Goal: Task Accomplishment & Management: Manage account settings

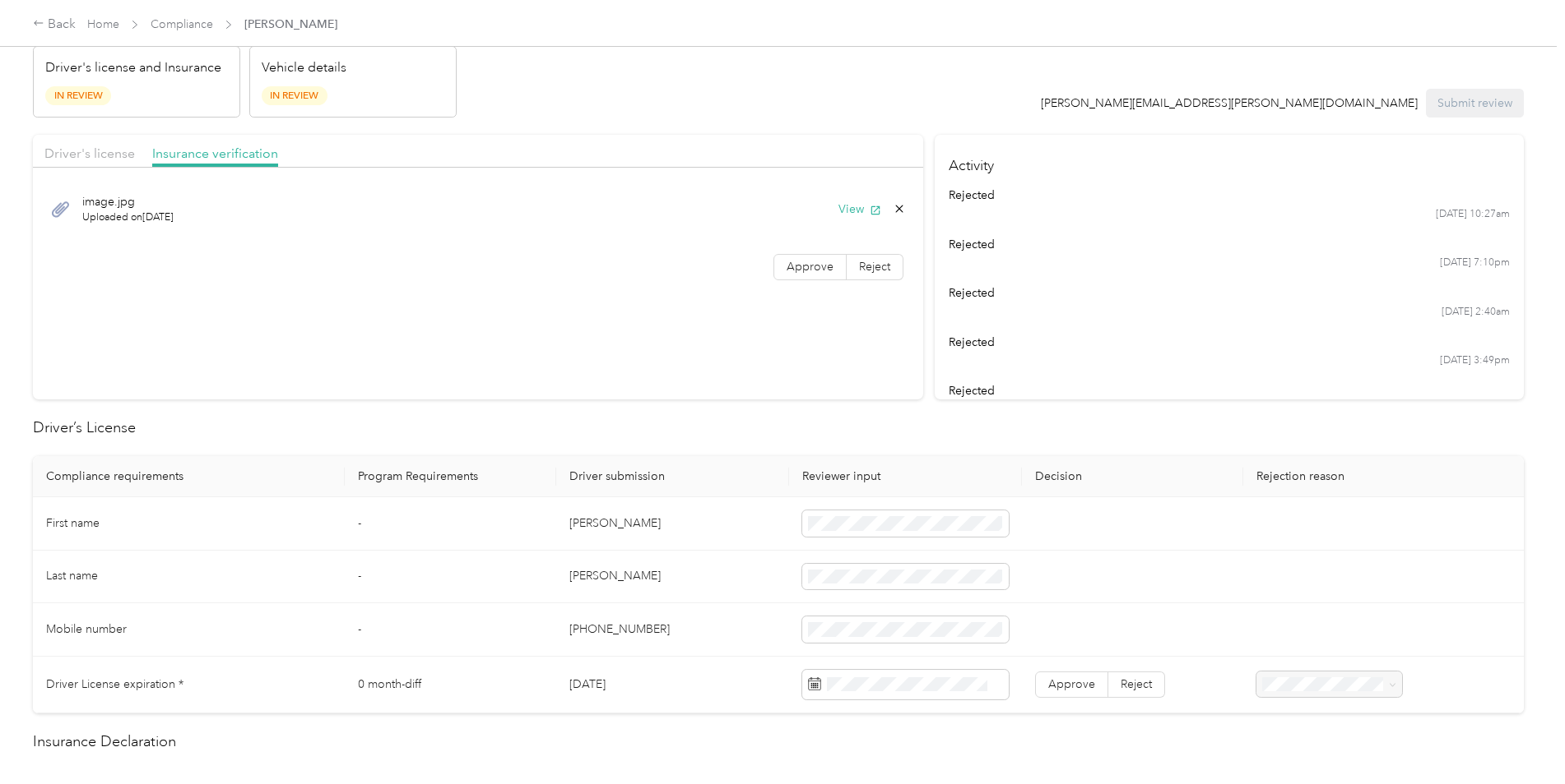
scroll to position [44, 0]
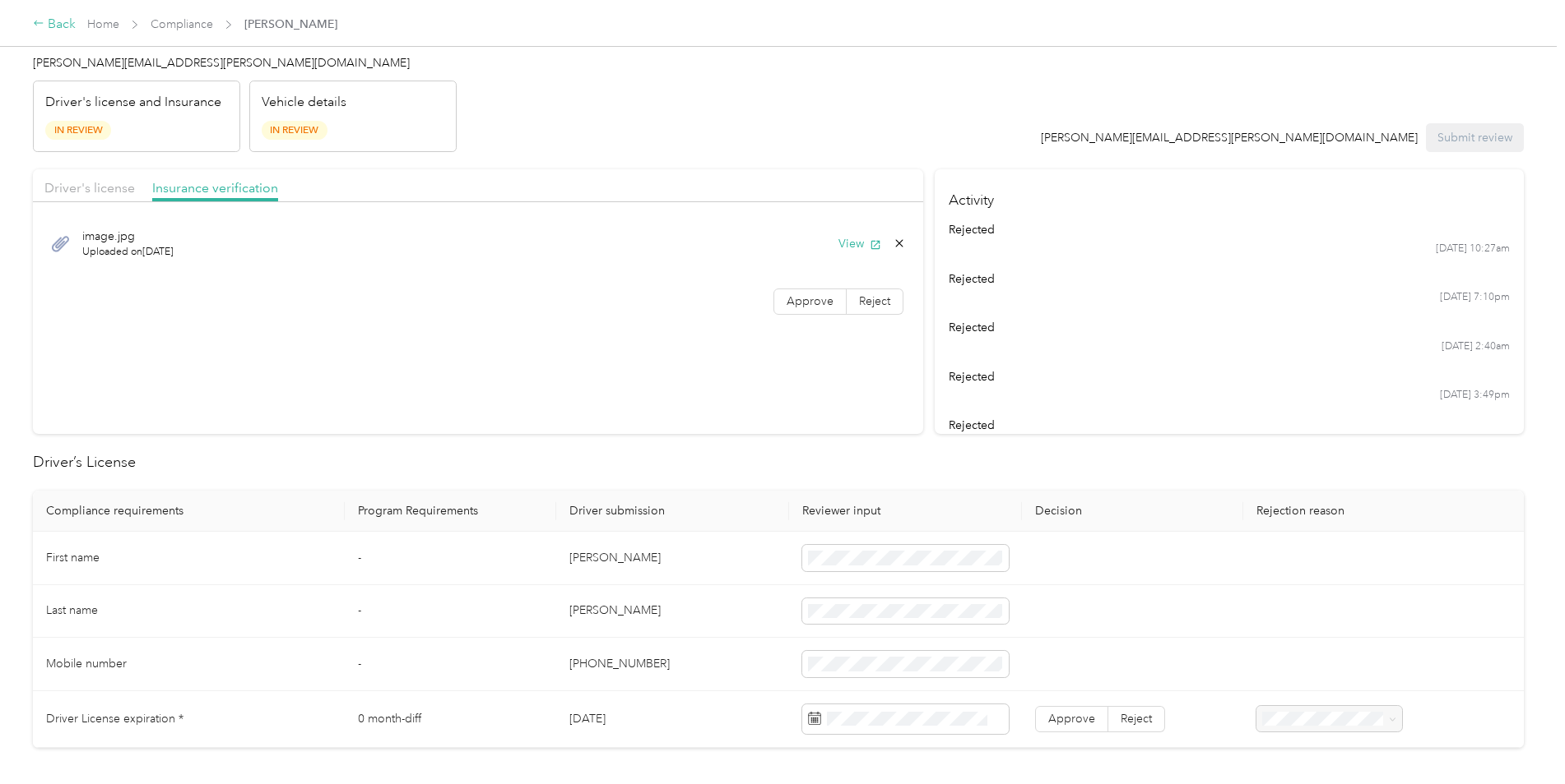
click at [53, 27] on div "Back" at bounding box center [54, 24] width 43 height 20
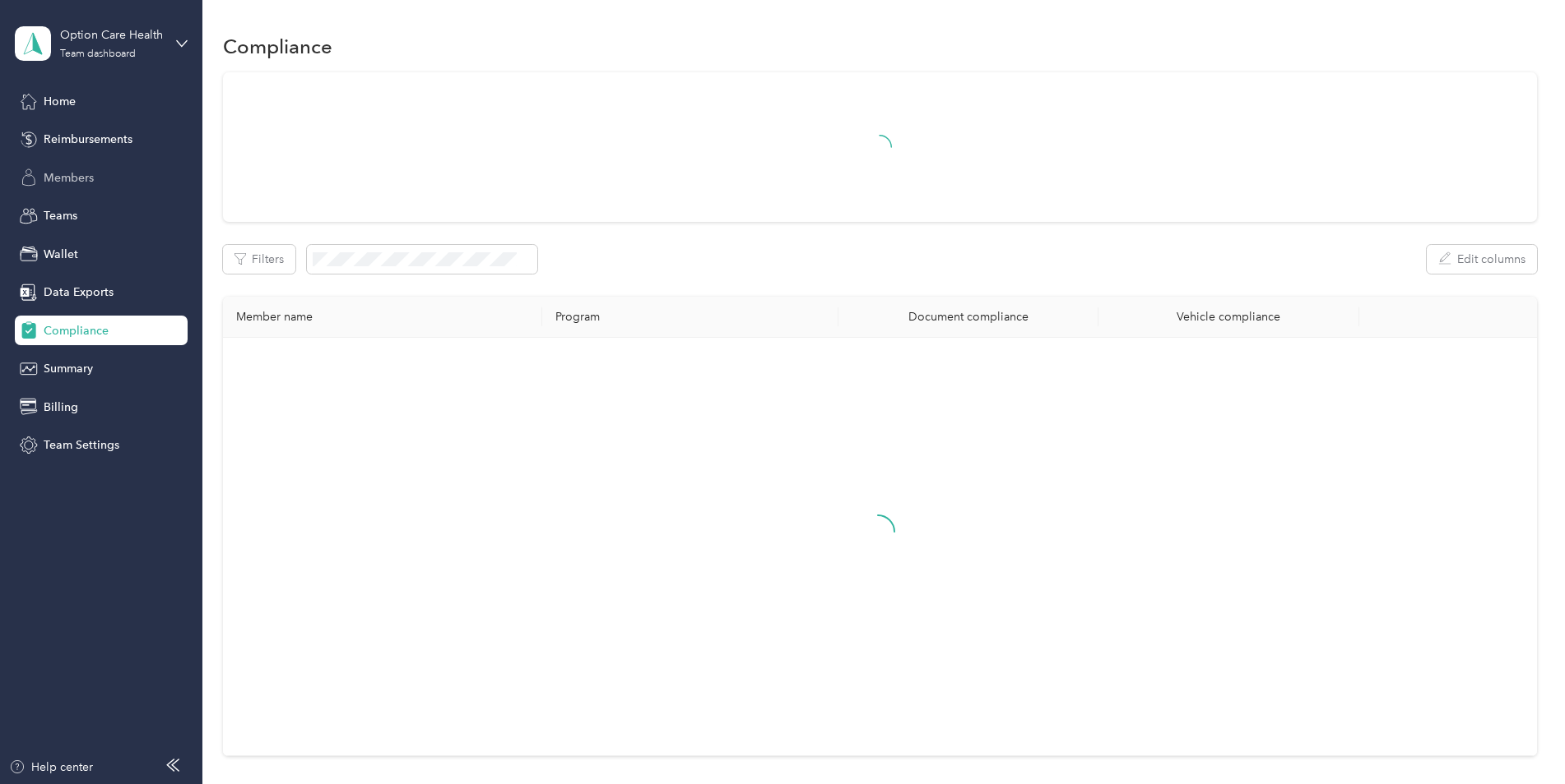
click at [77, 173] on span "Members" at bounding box center [69, 178] width 50 height 17
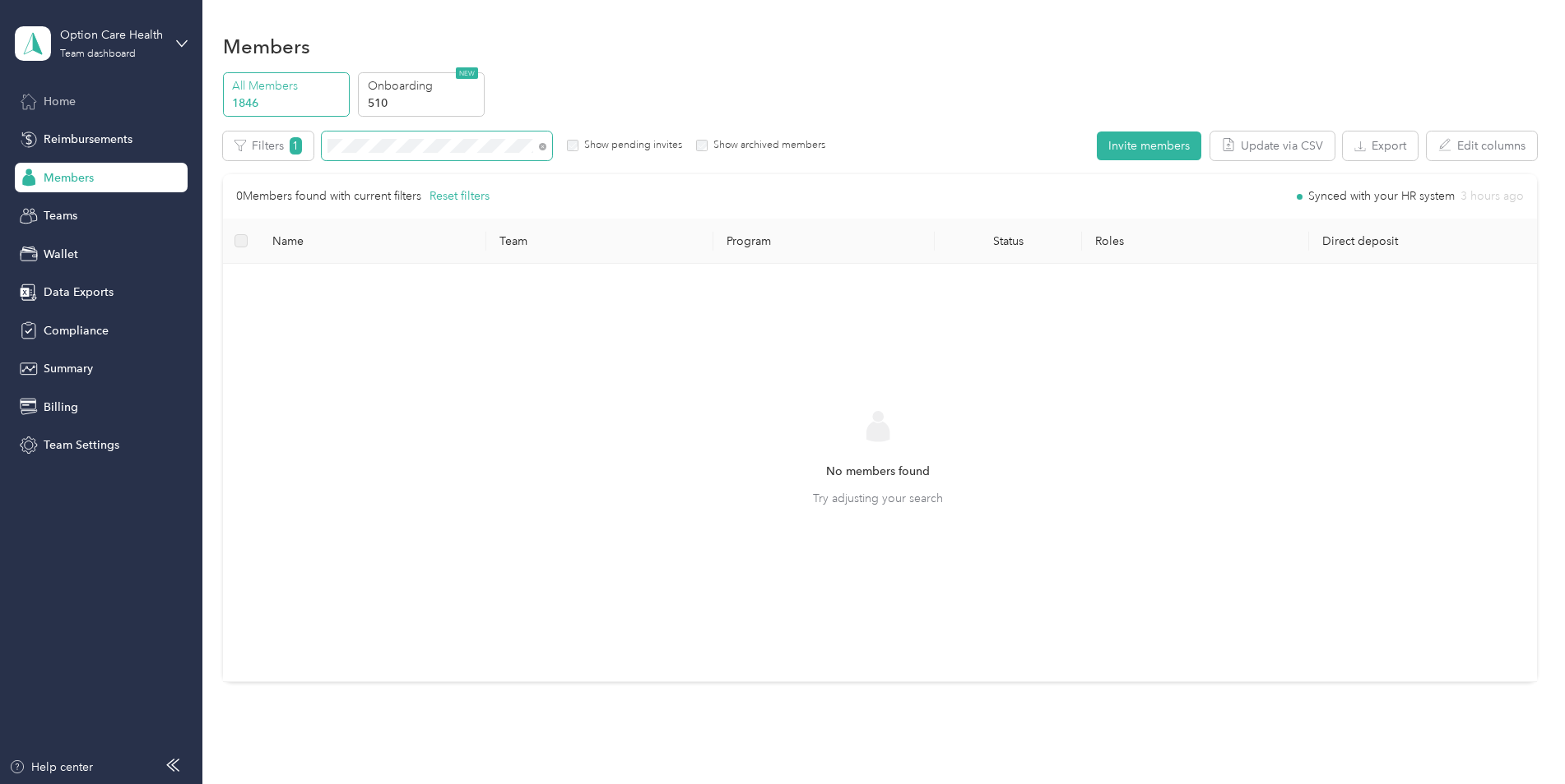
click at [64, 99] on section "Option Care Health Team dashboard Home Reimbursements Members Teams Wallet Data…" at bounding box center [778, 392] width 1556 height 784
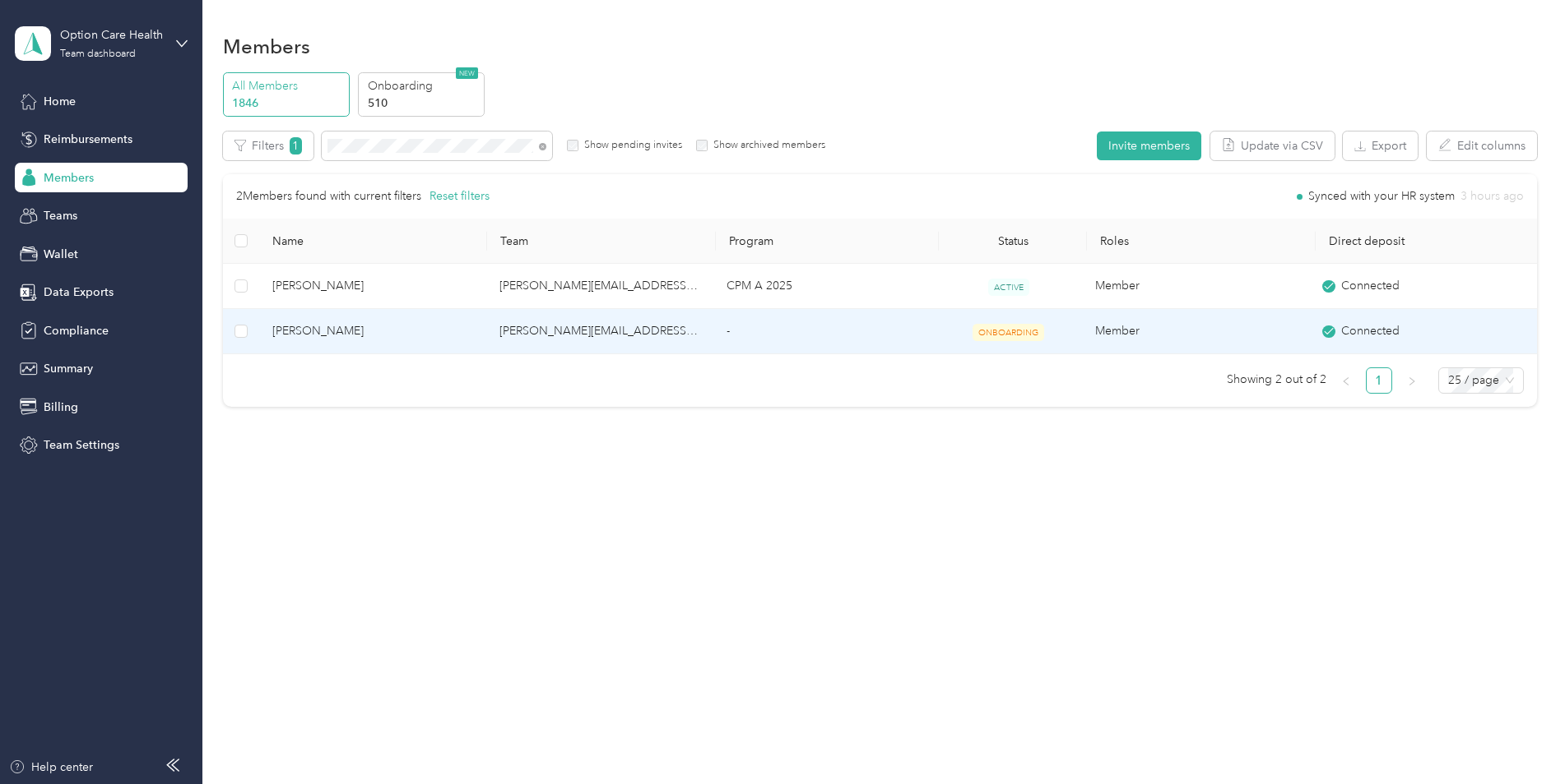
click at [317, 332] on span "[PERSON_NAME]" at bounding box center [373, 331] width 201 height 18
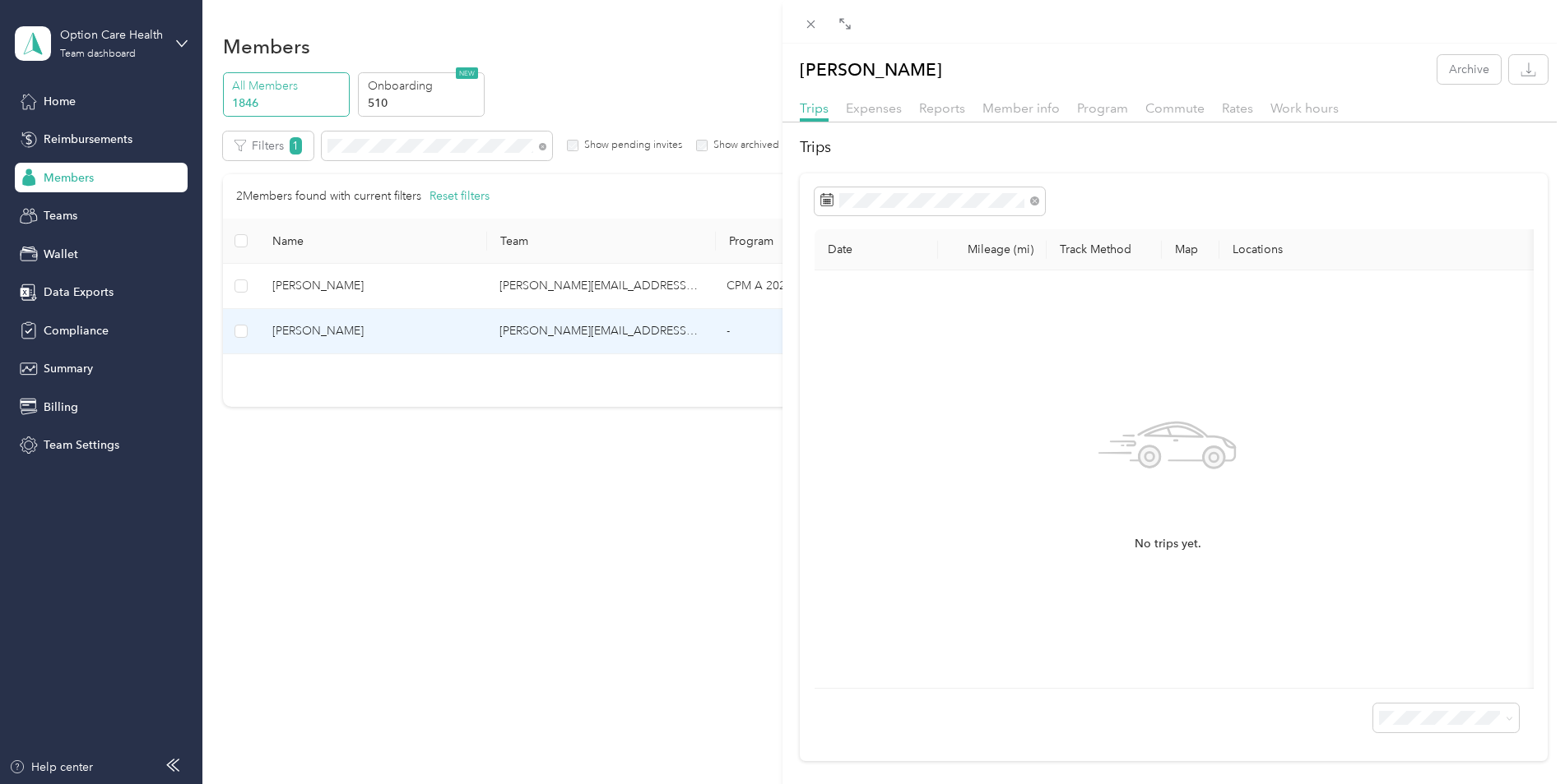
click at [409, 499] on div "[PERSON_NAME] Archive Trips Expenses Reports Member info Program Commute Rates …" at bounding box center [782, 392] width 1565 height 784
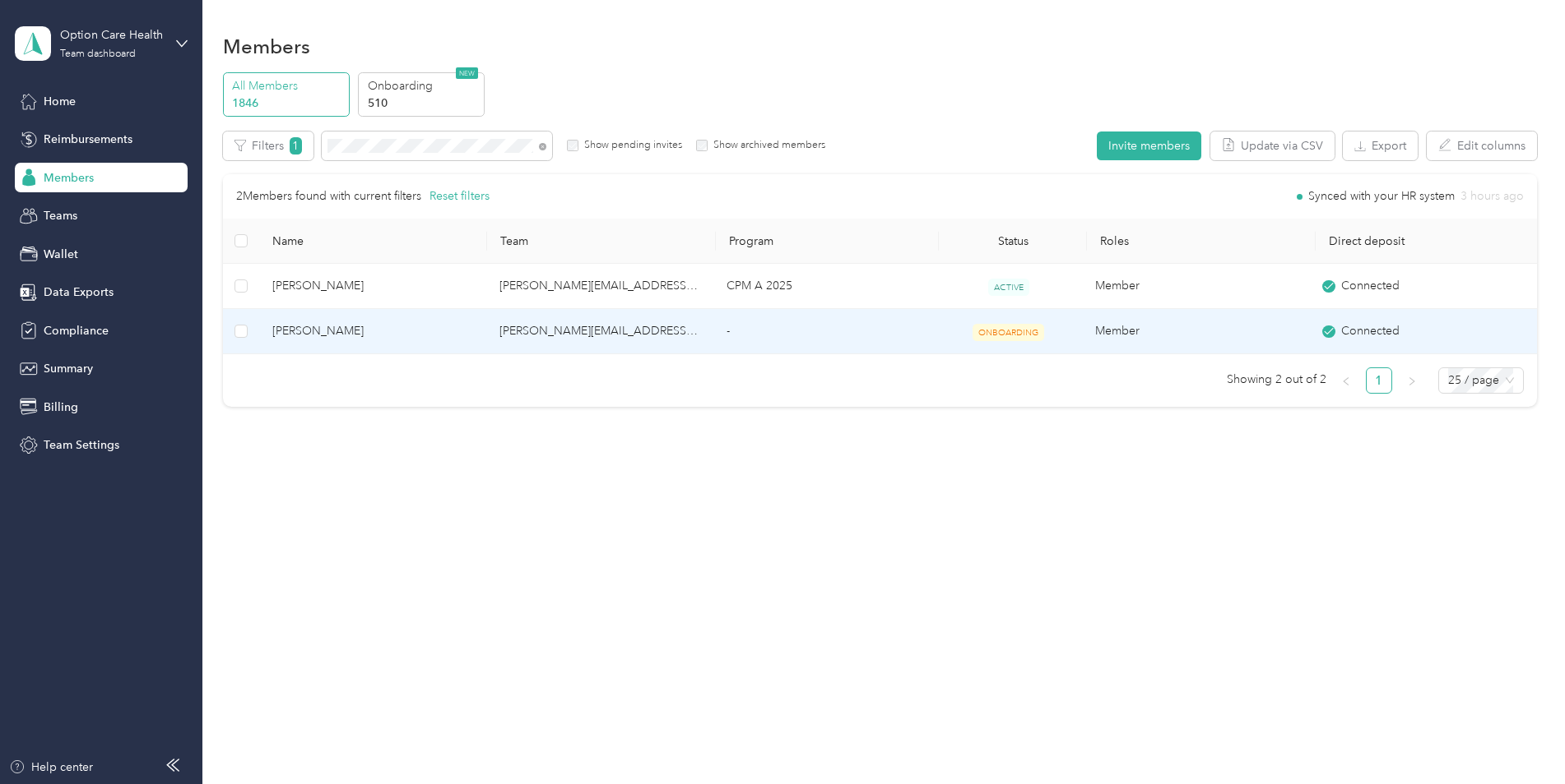
click at [1019, 338] on span "ONBOARDING" at bounding box center [1007, 333] width 72 height 17
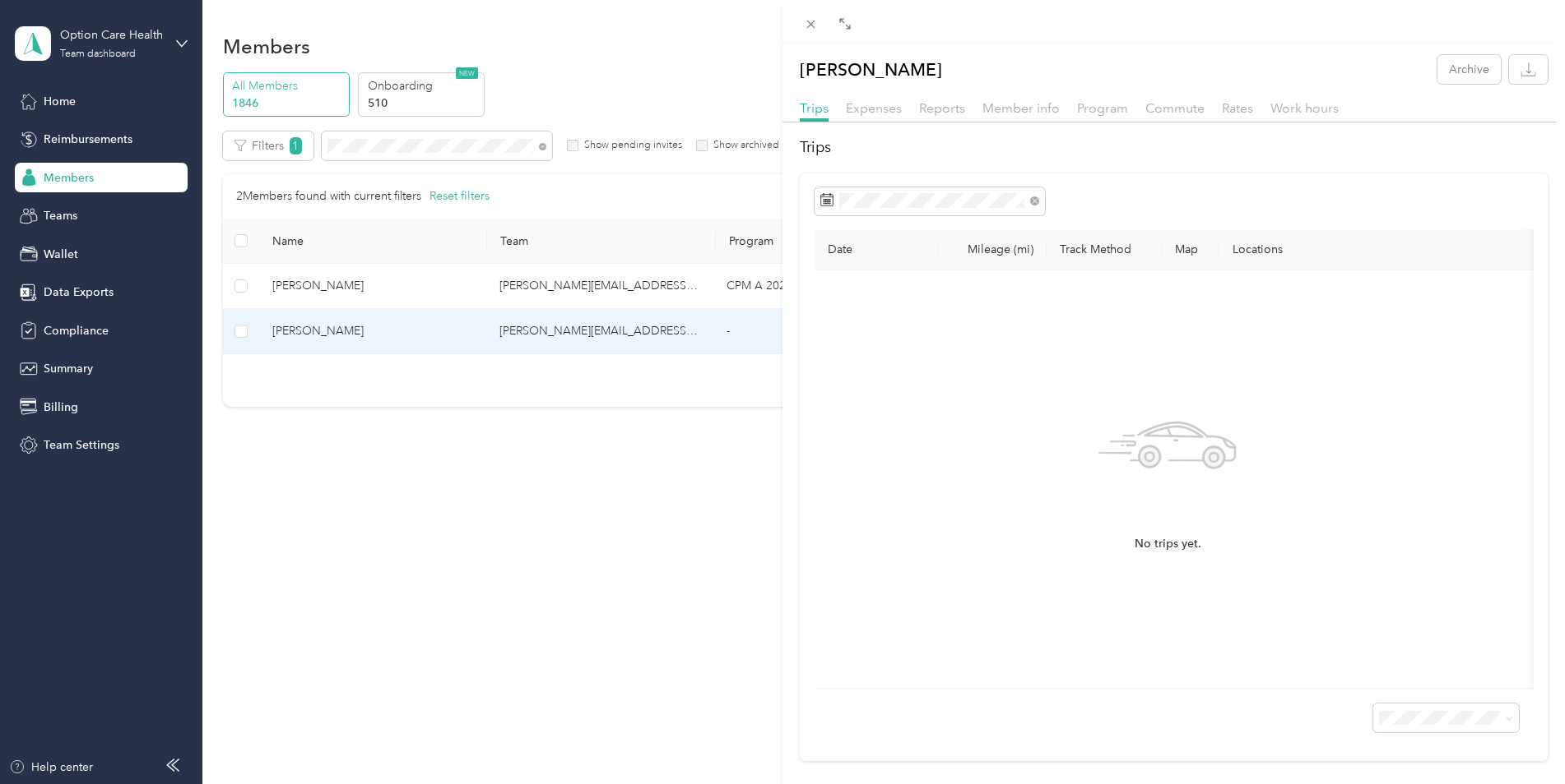
click at [375, 525] on div "[PERSON_NAME] Archive Trips Expenses Reports Member info Program Commute Rates …" at bounding box center [782, 392] width 1565 height 784
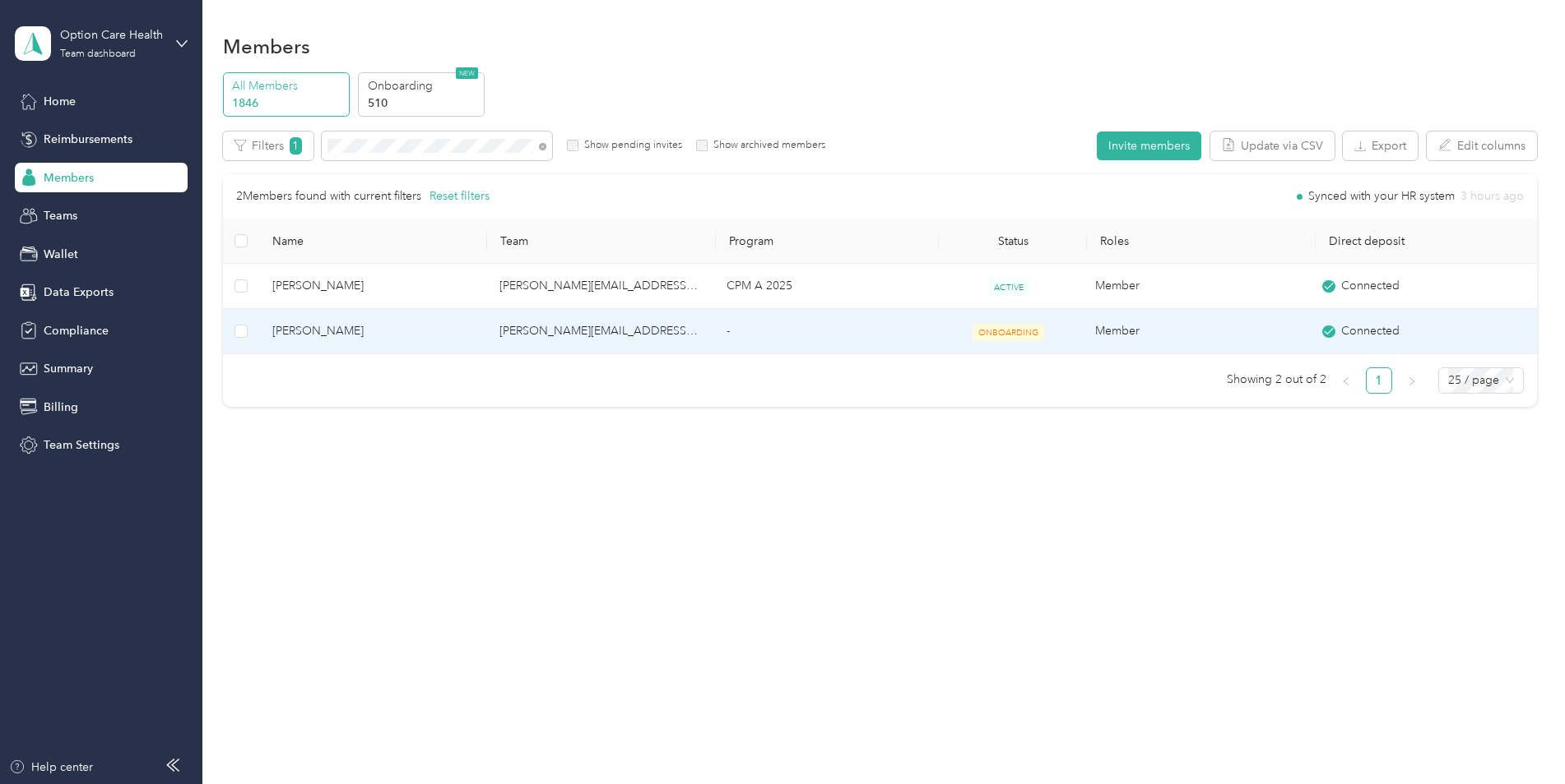
click at [303, 335] on span "[PERSON_NAME]" at bounding box center [373, 331] width 201 height 18
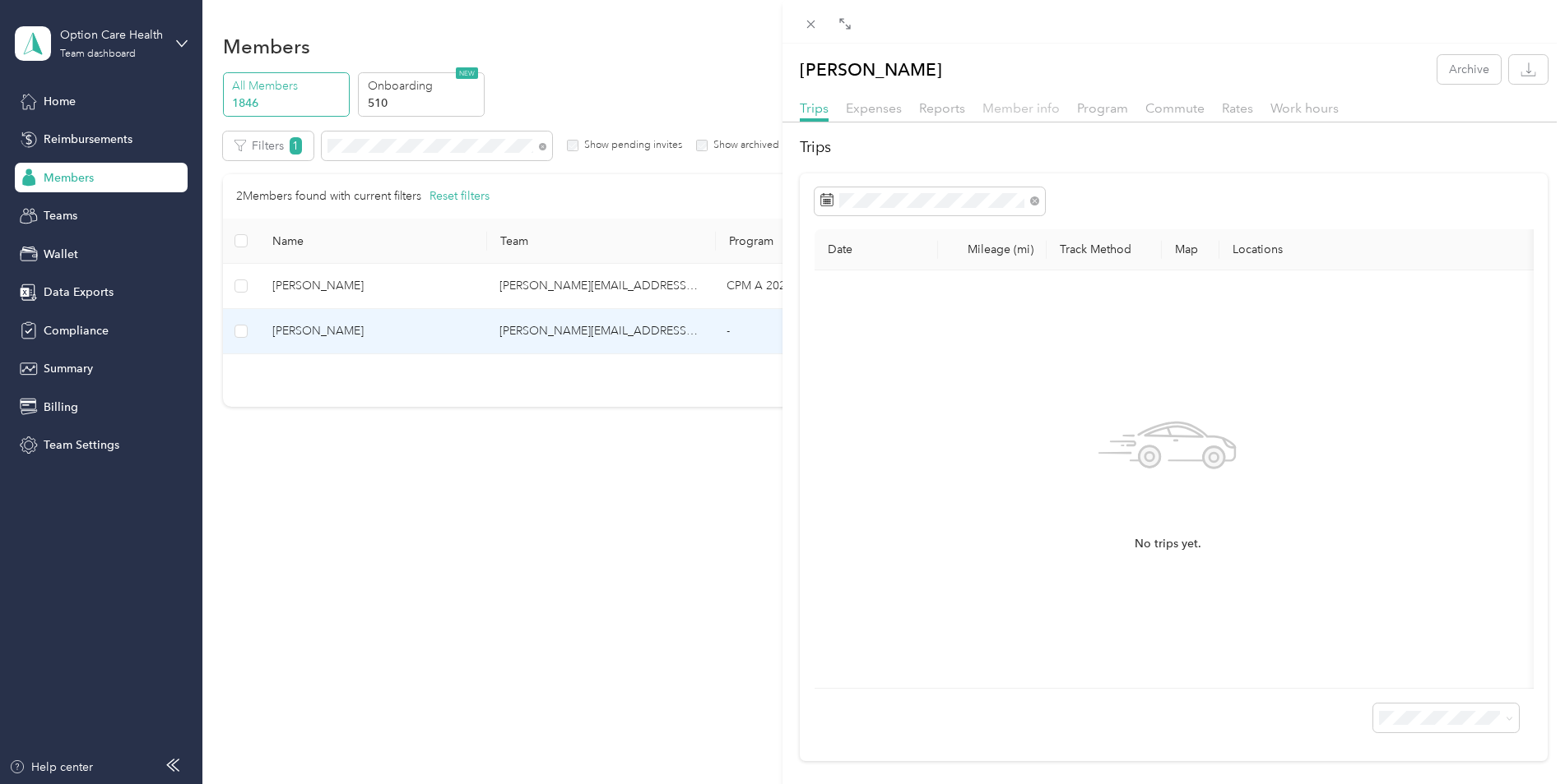
click at [1005, 112] on span "Member info" at bounding box center [1021, 108] width 77 height 15
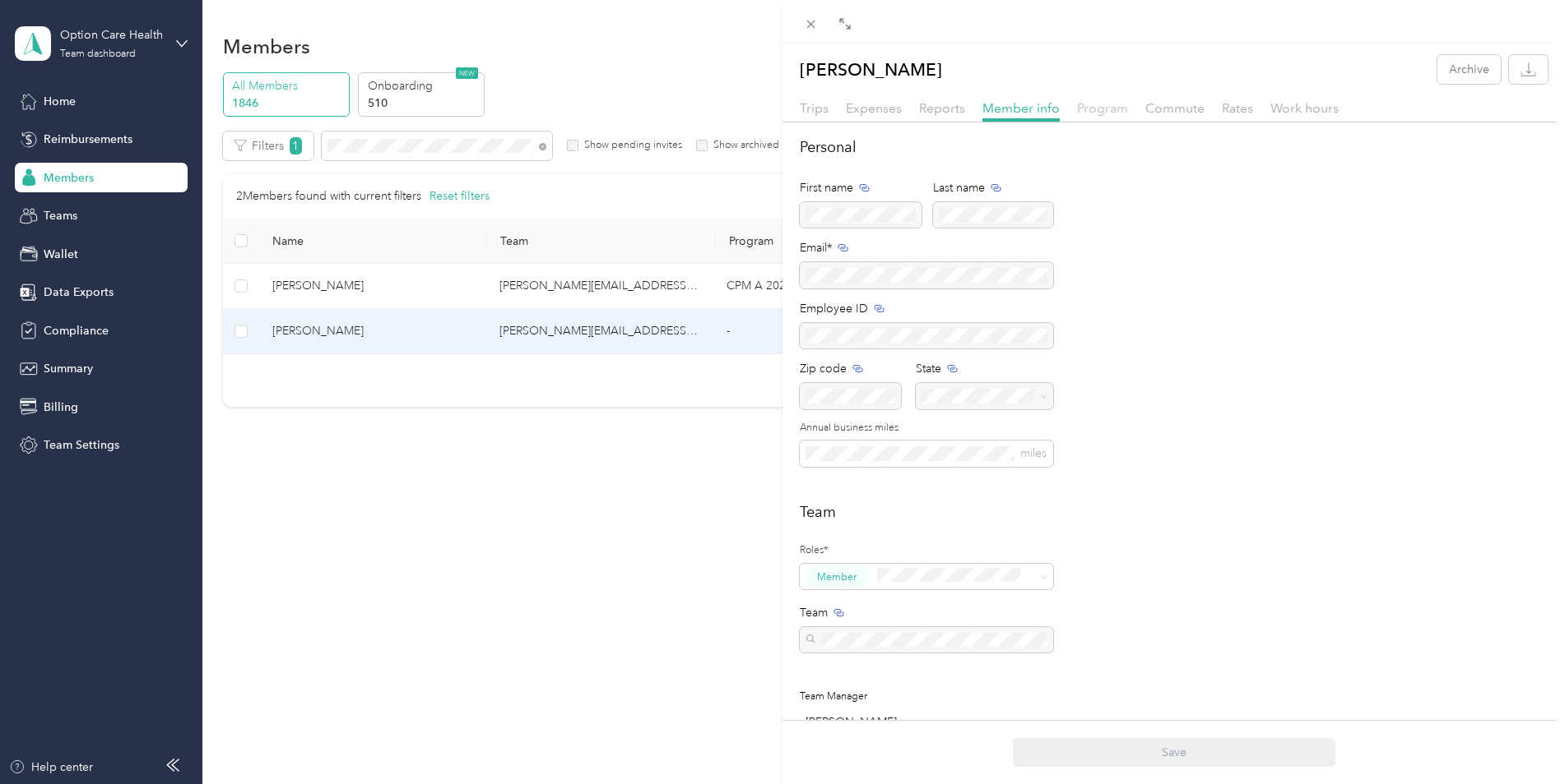
click at [1104, 109] on span "Program" at bounding box center [1102, 108] width 51 height 15
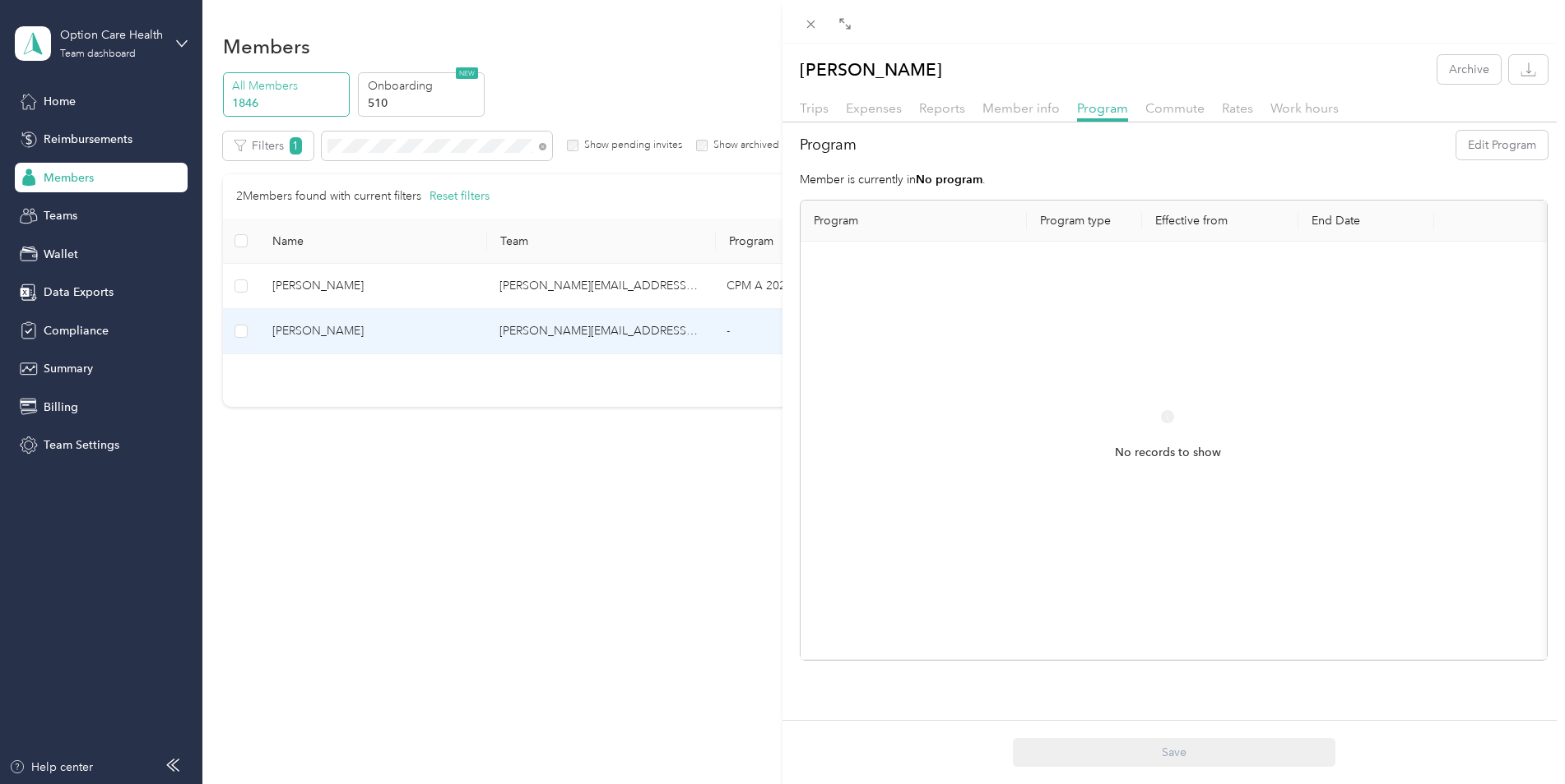
click at [535, 479] on div "[PERSON_NAME] Archive Trips Expenses Reports Member info Program Commute Rates …" at bounding box center [782, 392] width 1565 height 784
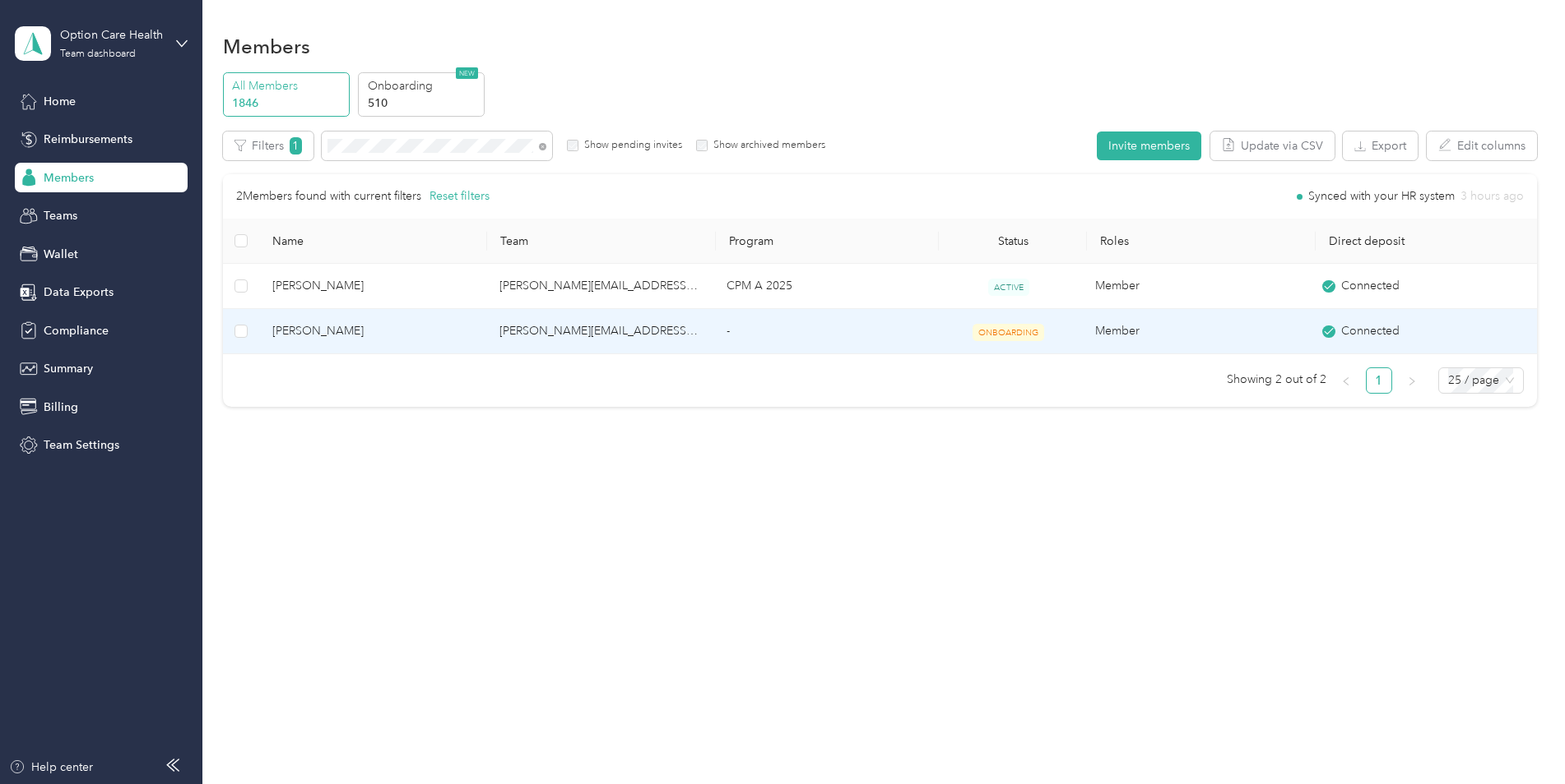
click at [996, 328] on span "ONBOARDING" at bounding box center [1007, 333] width 72 height 17
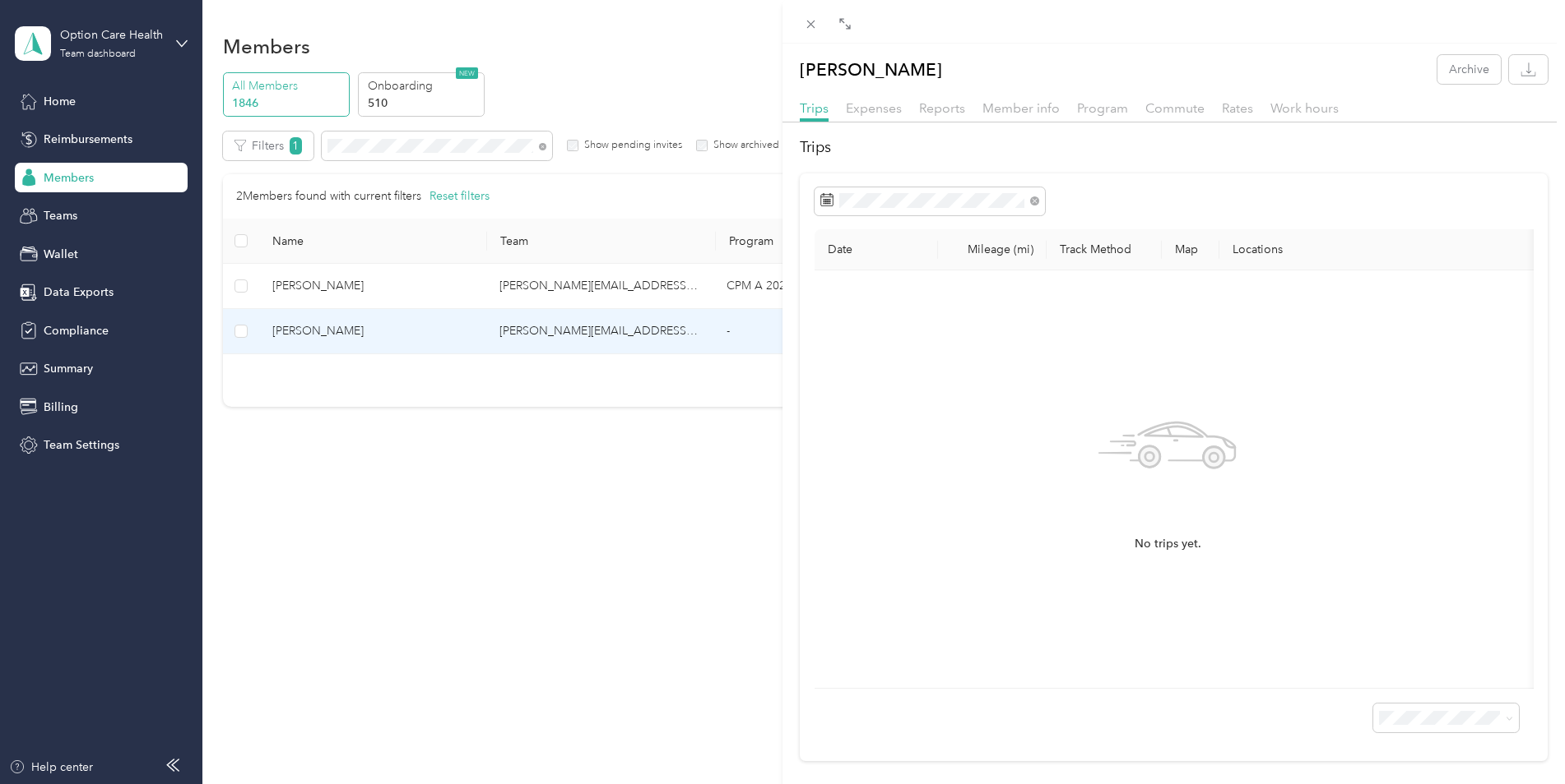
drag, startPoint x: 686, startPoint y: 511, endPoint x: 678, endPoint y: 512, distance: 8.1
click at [680, 512] on div "[PERSON_NAME] Archive Trips Expenses Reports Member info Program Commute Rates …" at bounding box center [782, 392] width 1565 height 784
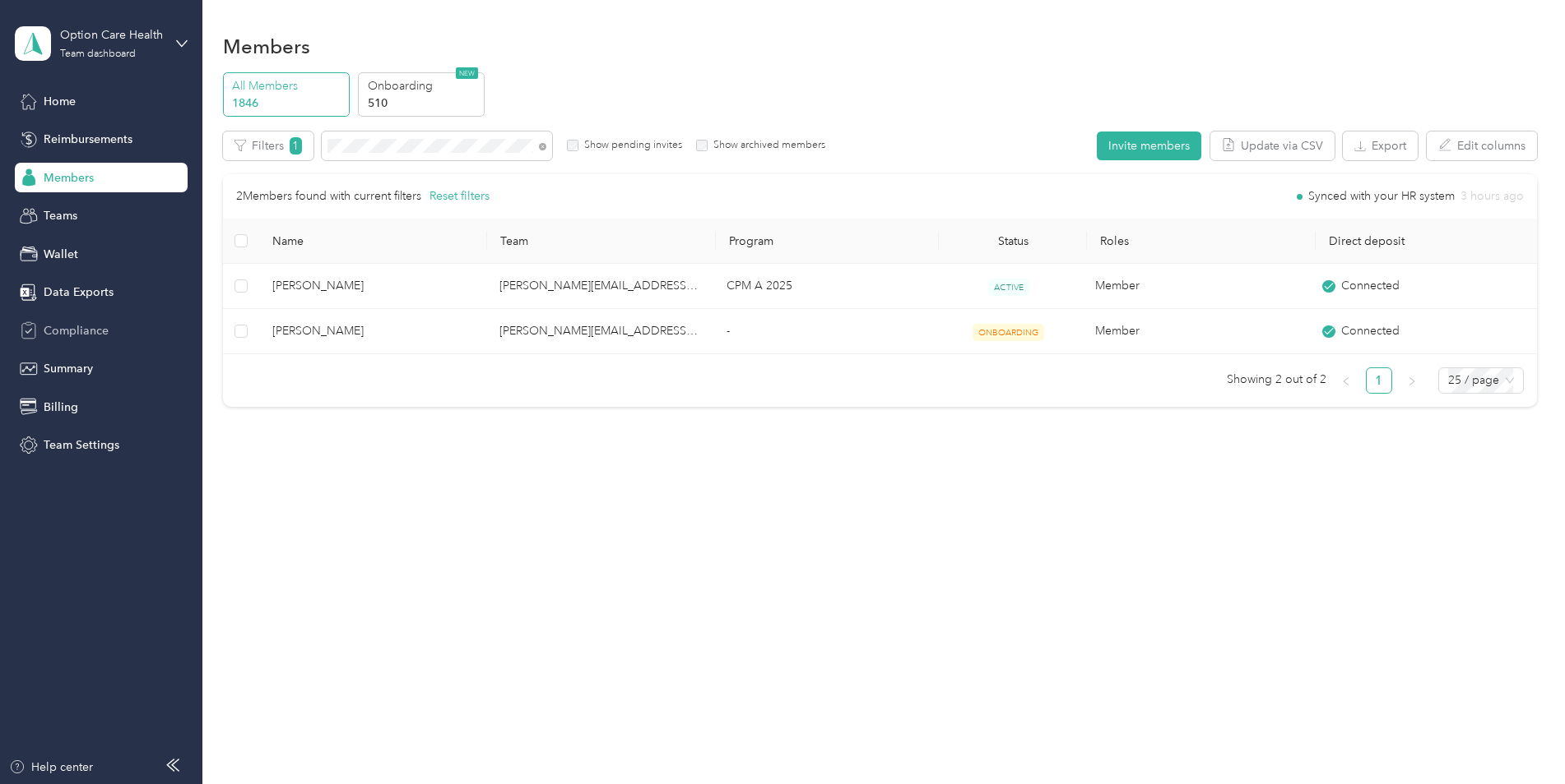
click at [109, 338] on div "Compliance" at bounding box center [100, 330] width 173 height 30
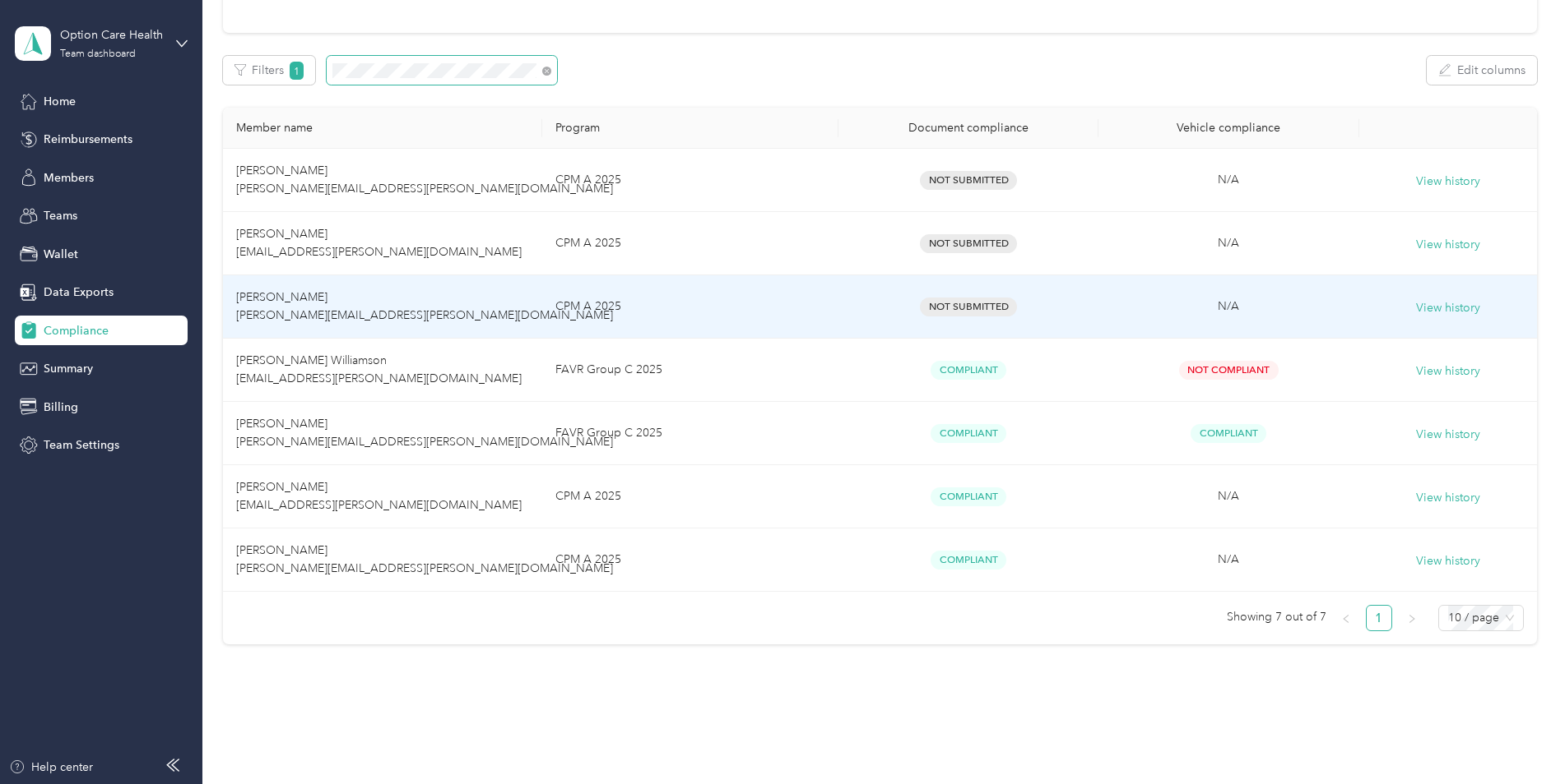
scroll to position [248, 0]
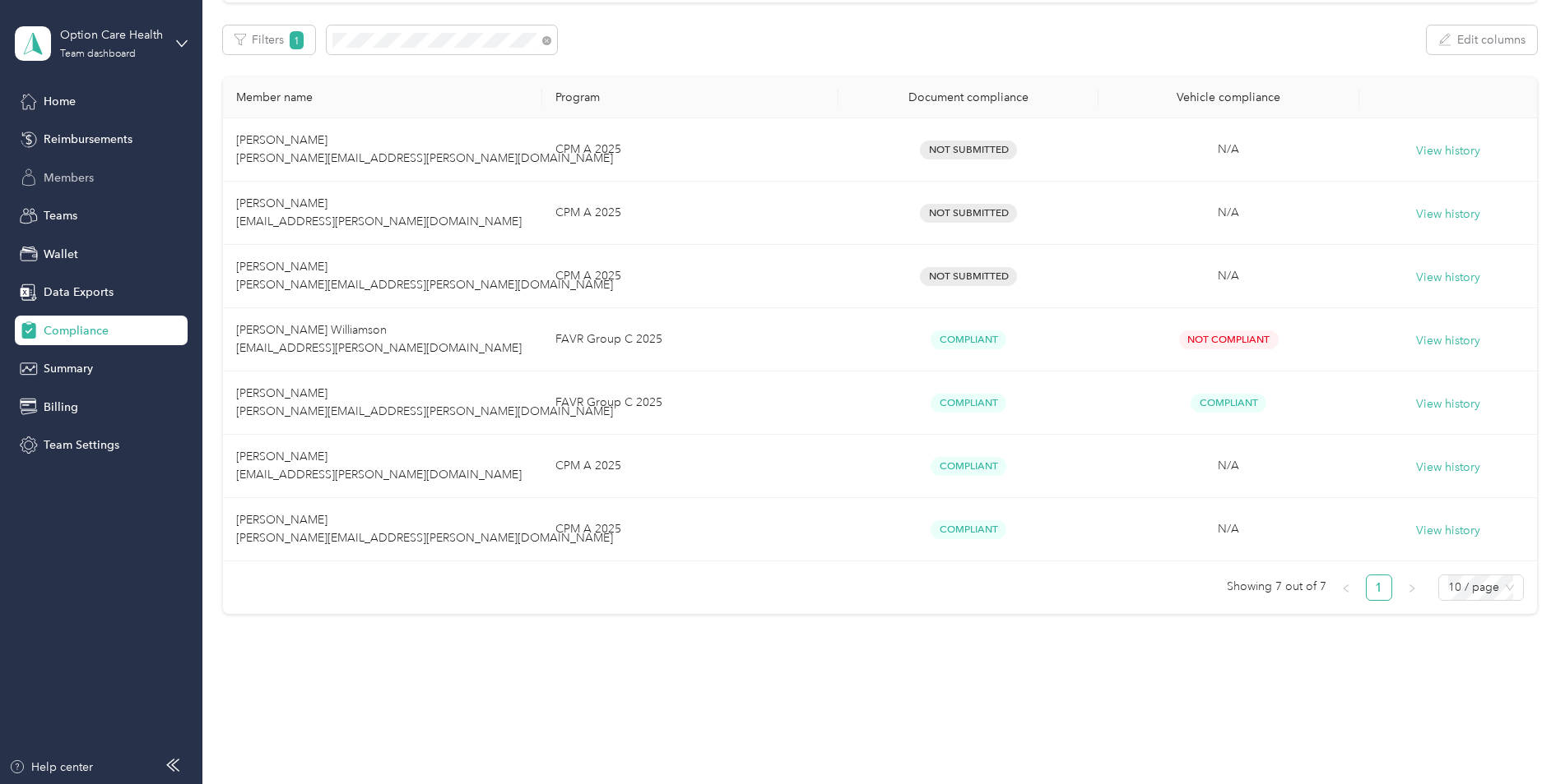
click at [115, 182] on div "Members" at bounding box center [100, 177] width 173 height 30
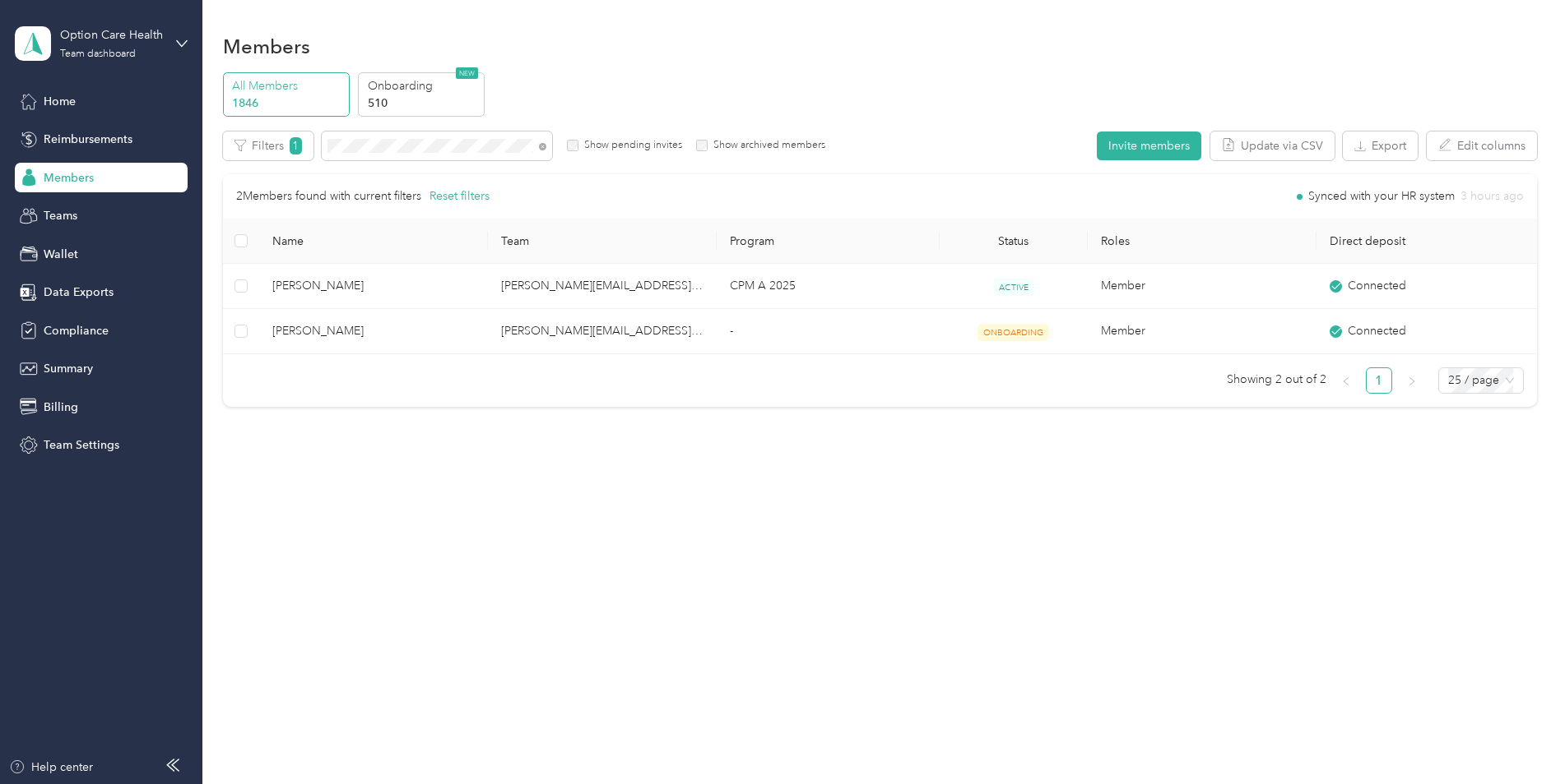
click at [521, 529] on div "Members All Members 1846 Onboarding 510 NEW Edit role Edit team Edit program Ex…" at bounding box center [879, 392] width 1354 height 784
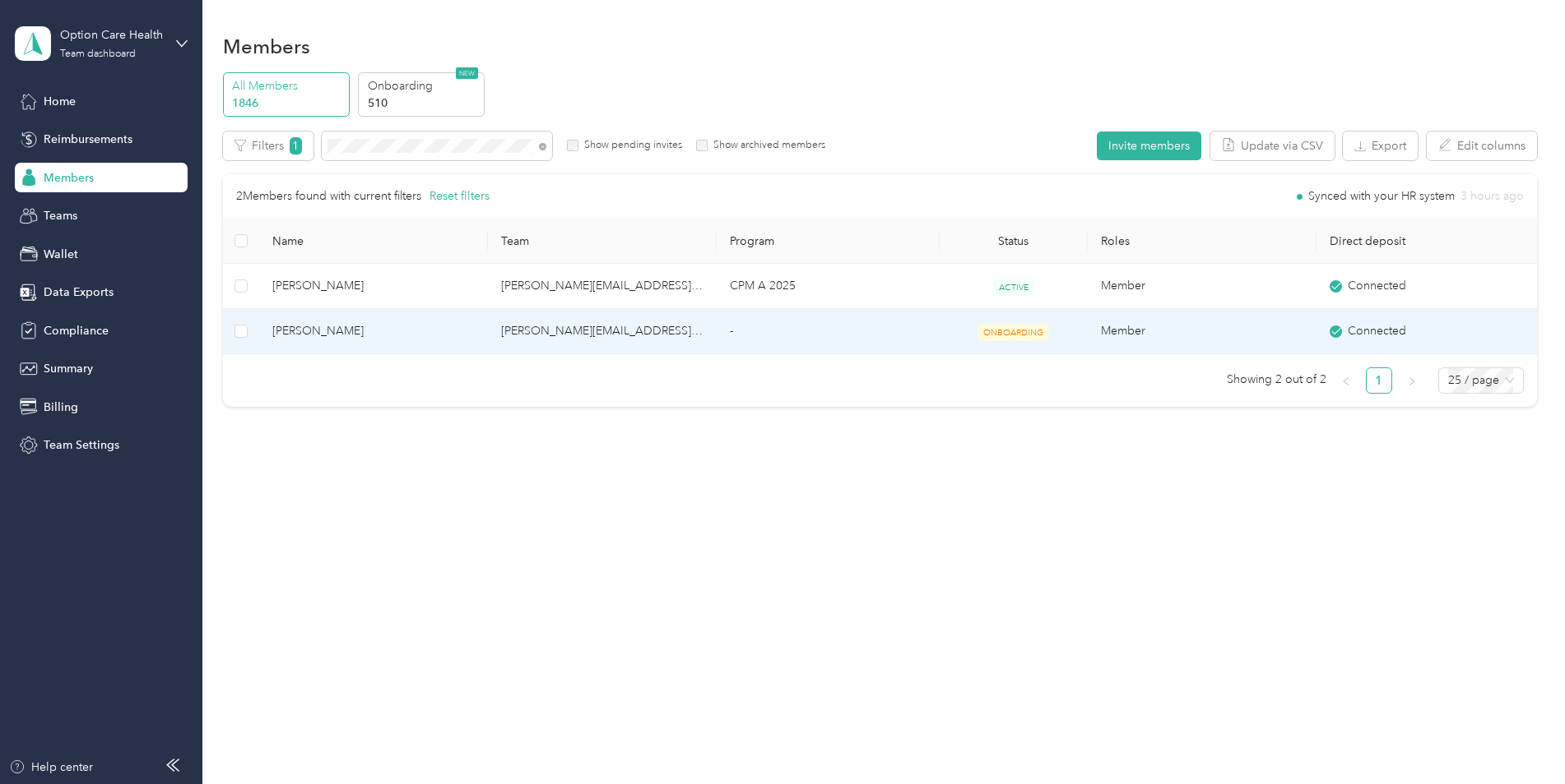
click at [301, 326] on span "[PERSON_NAME]" at bounding box center [374, 331] width 203 height 18
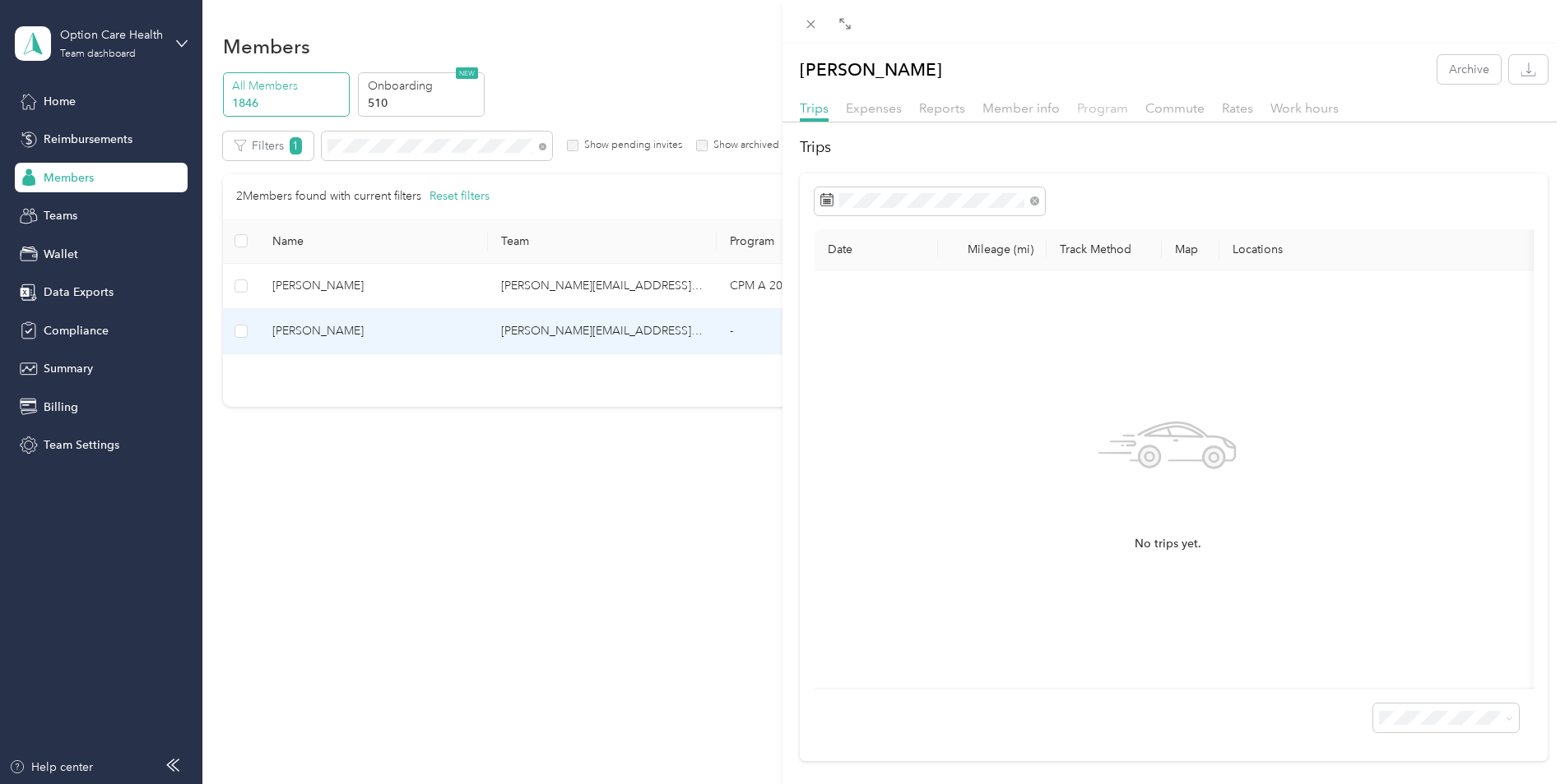
click at [1110, 111] on span "Program" at bounding box center [1102, 108] width 51 height 15
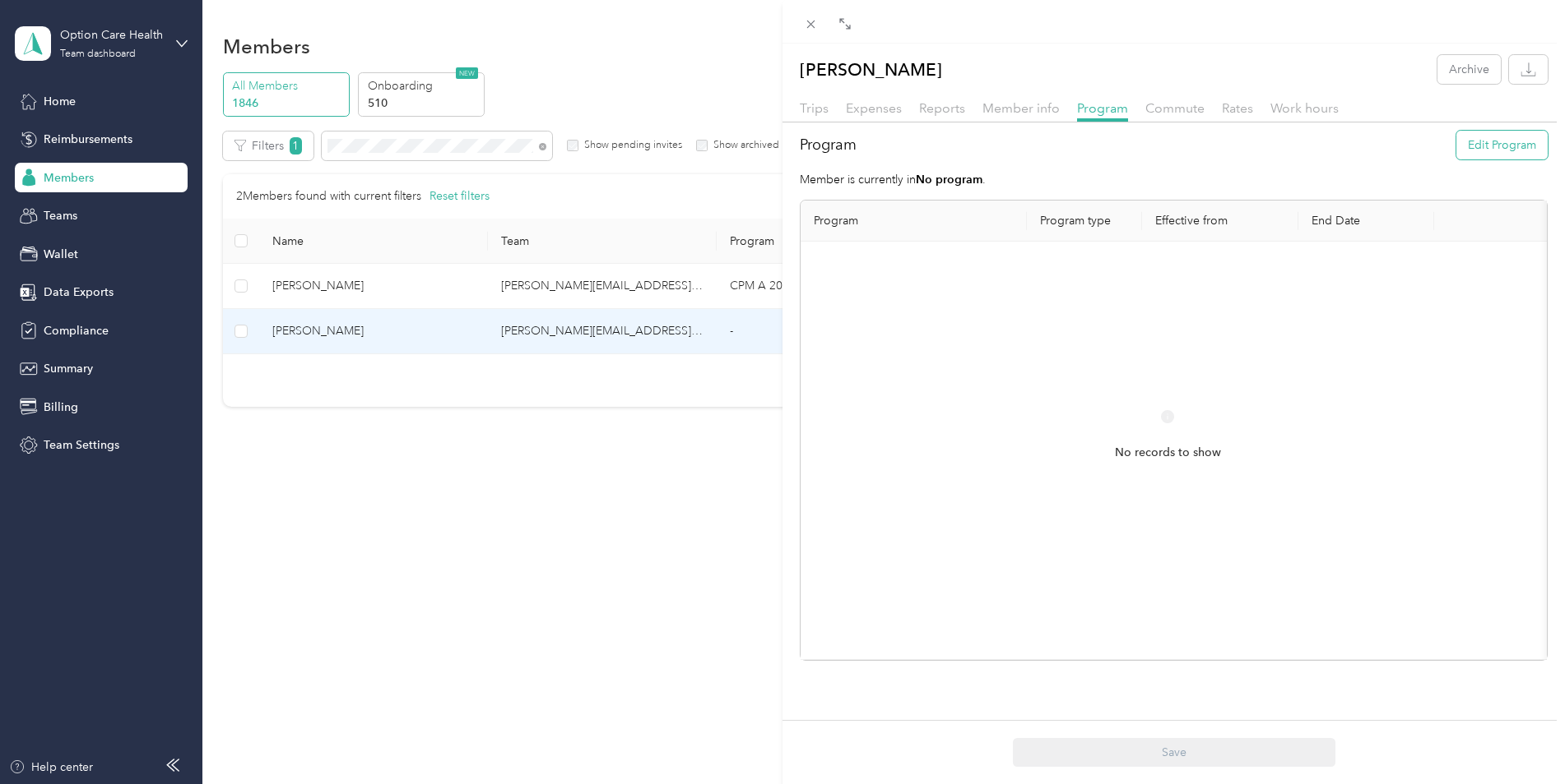
click at [1482, 138] on button "Edit Program" at bounding box center [1501, 145] width 91 height 29
click at [555, 547] on div "[PERSON_NAME] Archive Trips Expenses Reports Member info Program Commute Rates …" at bounding box center [782, 392] width 1565 height 784
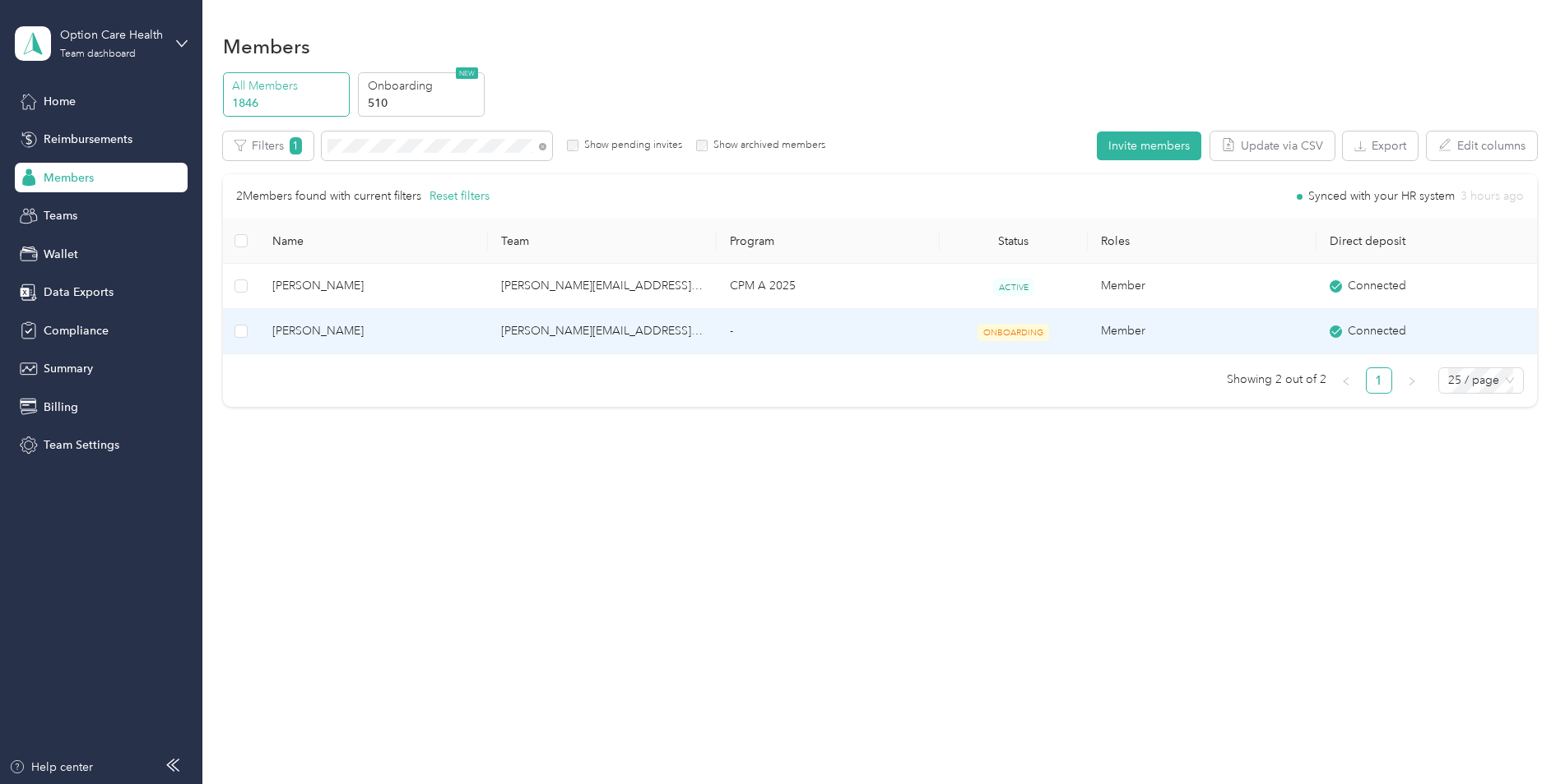
click at [294, 338] on span "[PERSON_NAME]" at bounding box center [374, 331] width 203 height 18
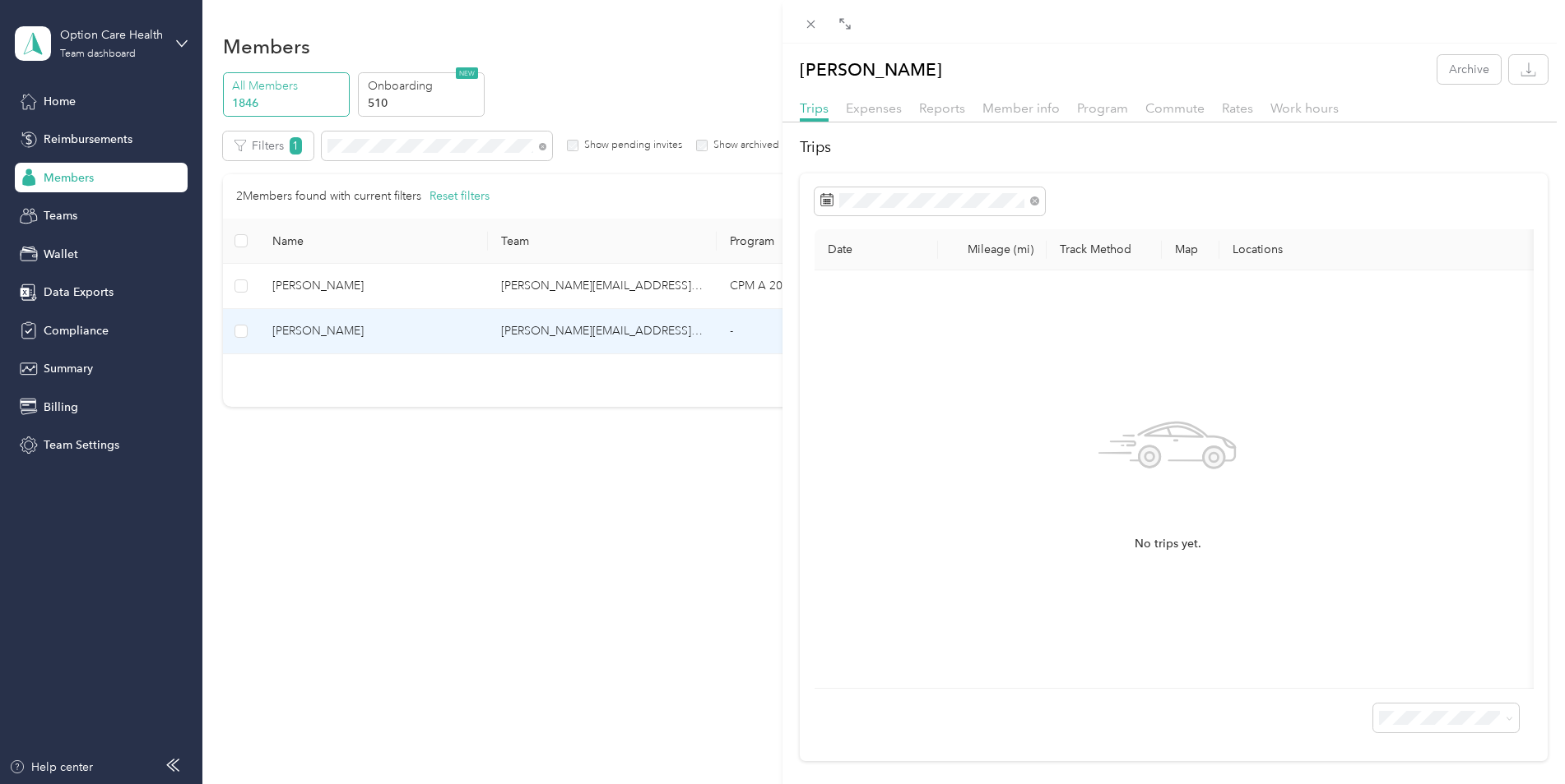
click at [373, 485] on div "[PERSON_NAME] Archive Trips Expenses Reports Member info Program Commute Rates …" at bounding box center [782, 392] width 1565 height 784
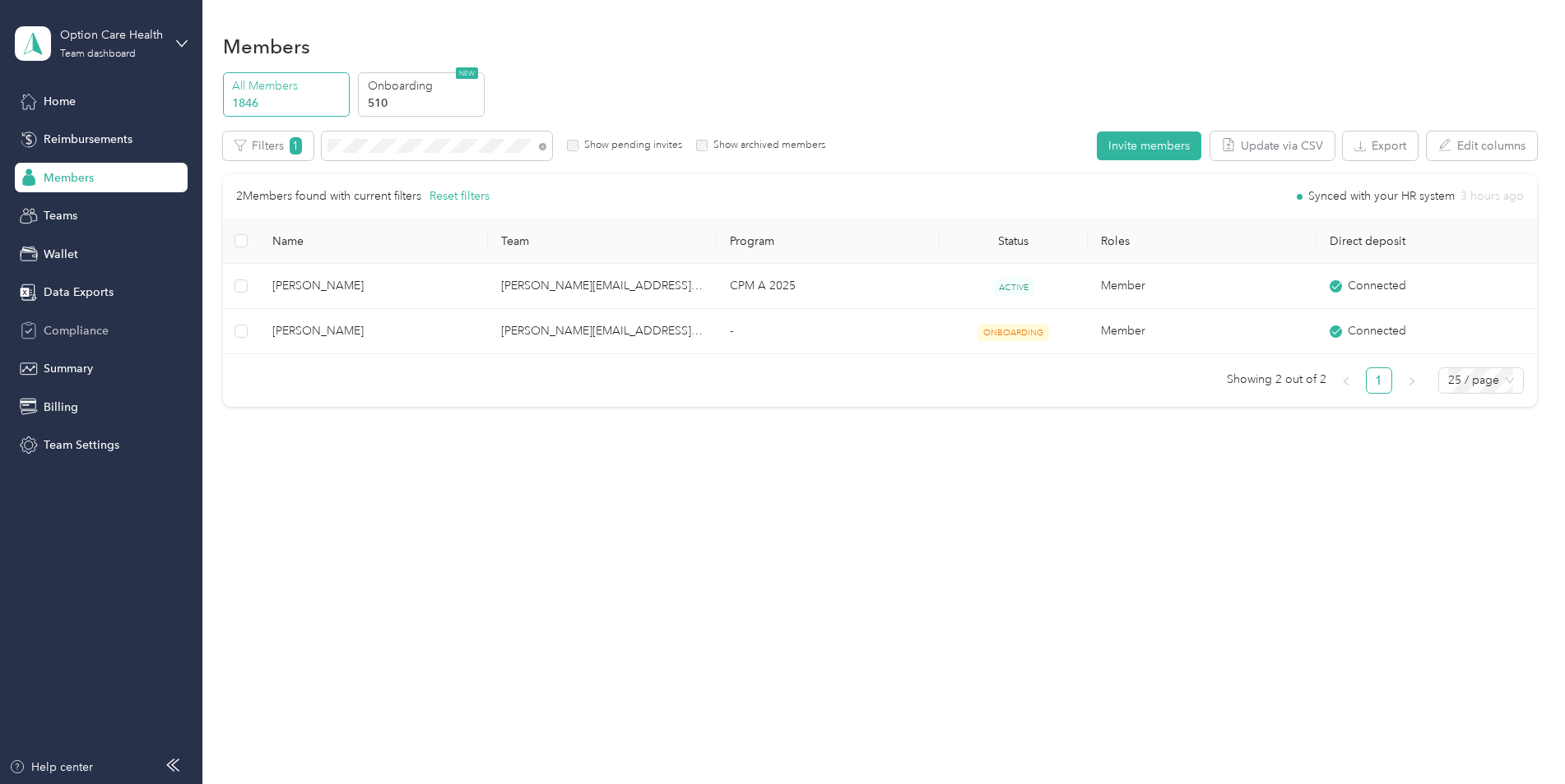
click at [82, 343] on div "Compliance" at bounding box center [100, 330] width 173 height 30
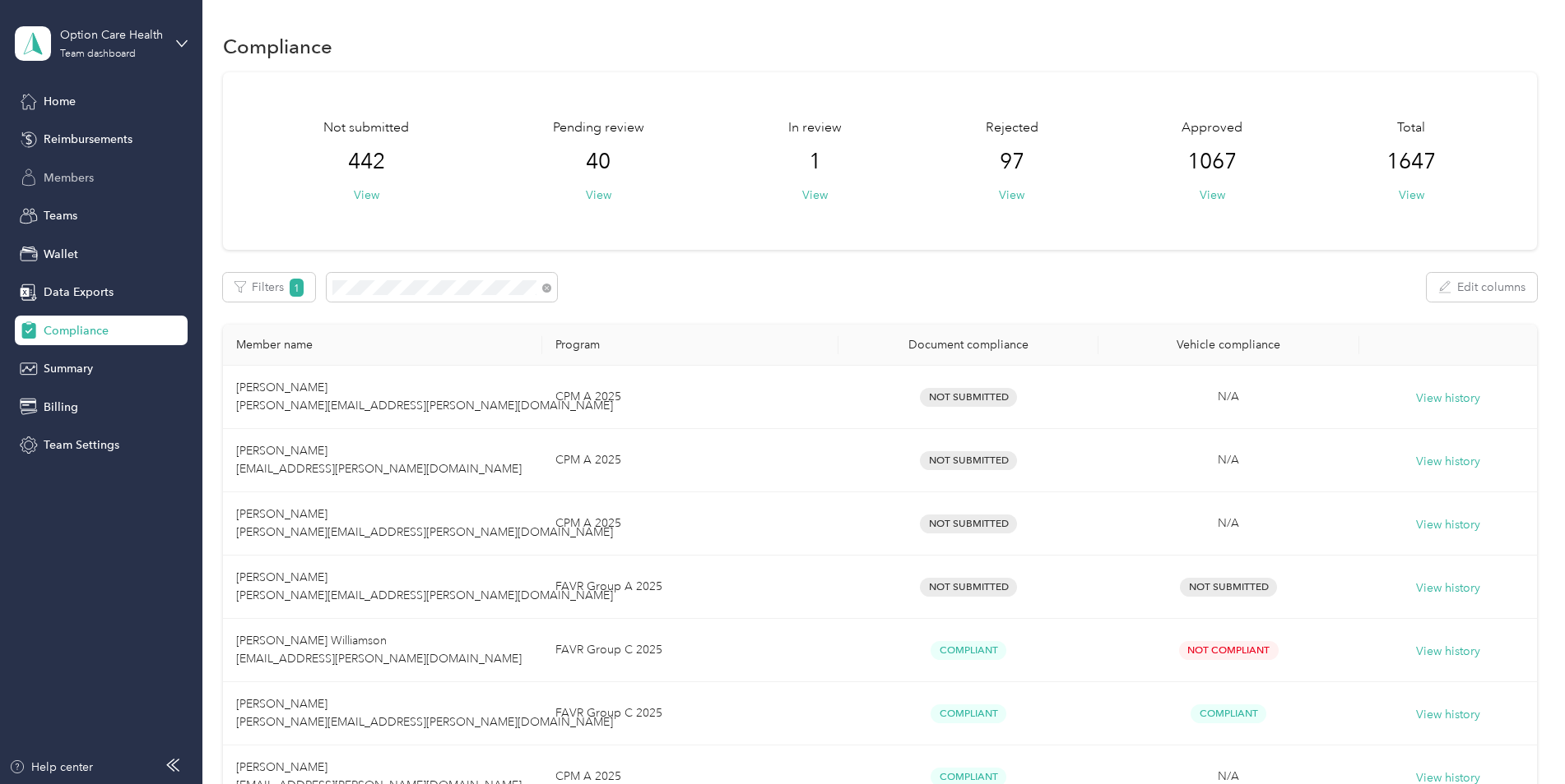
click at [87, 169] on span "Members" at bounding box center [69, 178] width 50 height 17
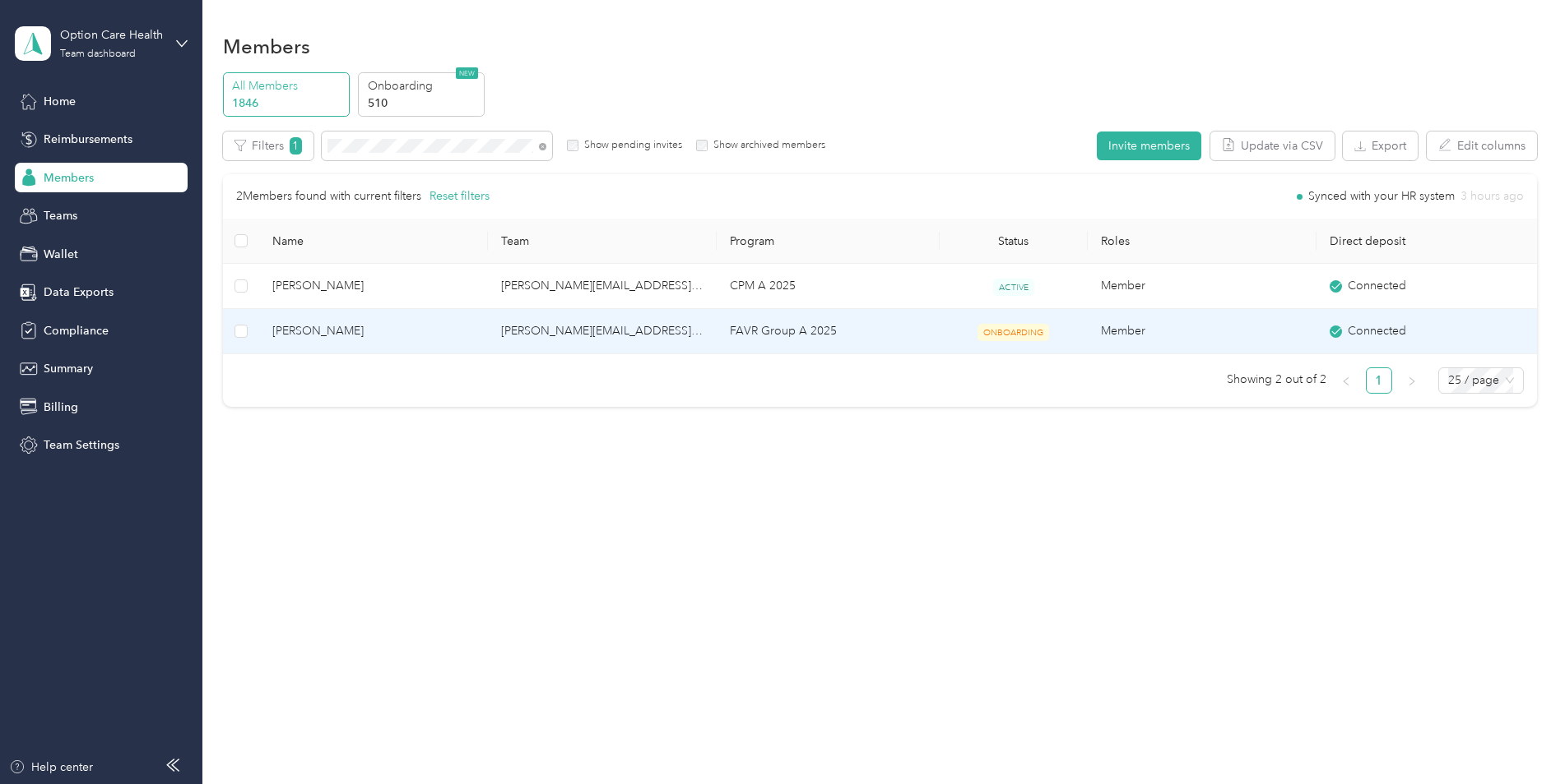
click at [303, 325] on span "[PERSON_NAME]" at bounding box center [374, 331] width 203 height 18
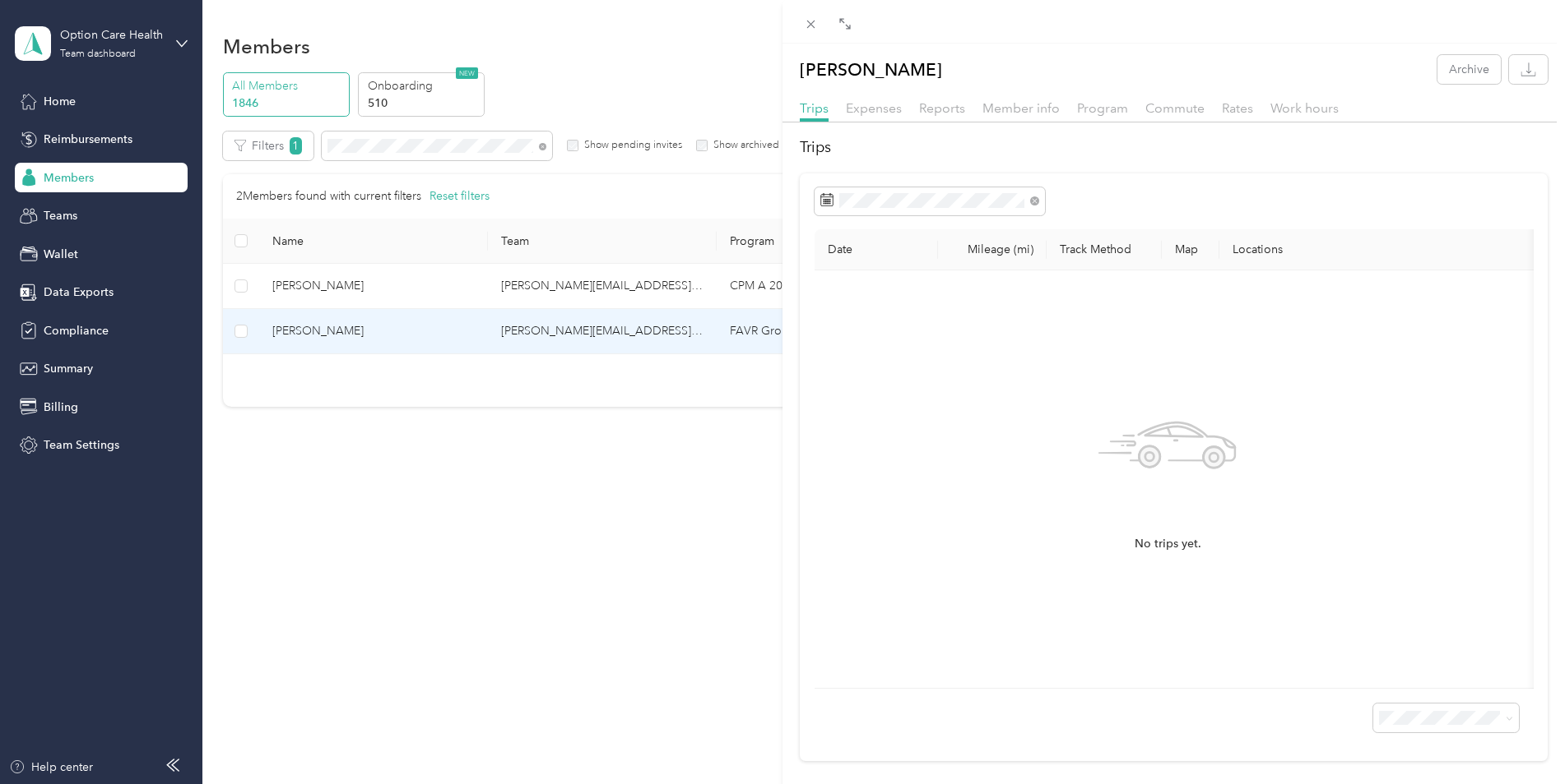
click at [673, 543] on div "[PERSON_NAME] Archive Trips Expenses Reports Member info Program Commute Rates …" at bounding box center [782, 392] width 1565 height 784
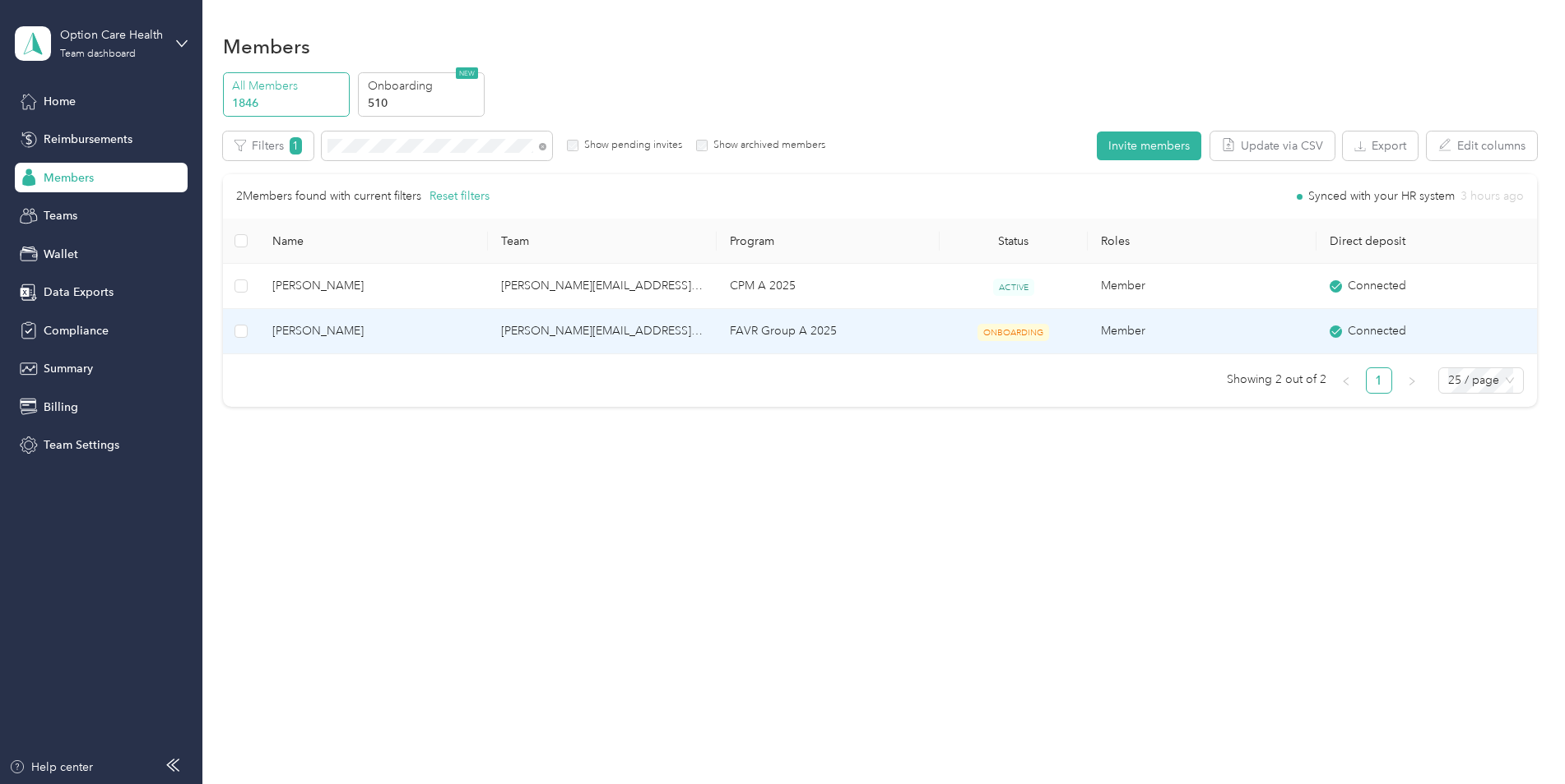
click at [329, 336] on span "[PERSON_NAME]" at bounding box center [374, 331] width 203 height 18
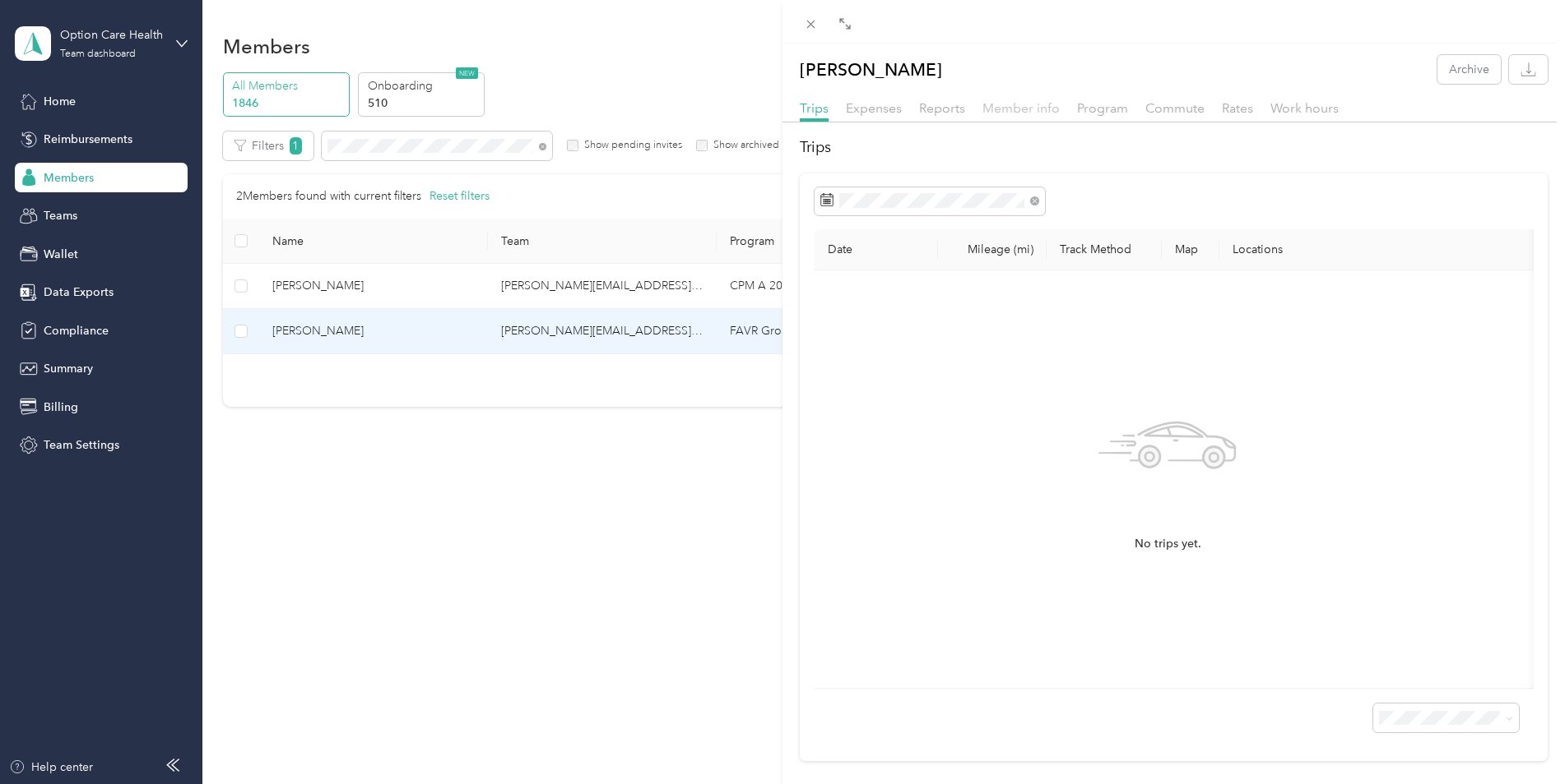
click at [1038, 101] on span "Member info" at bounding box center [1021, 108] width 77 height 15
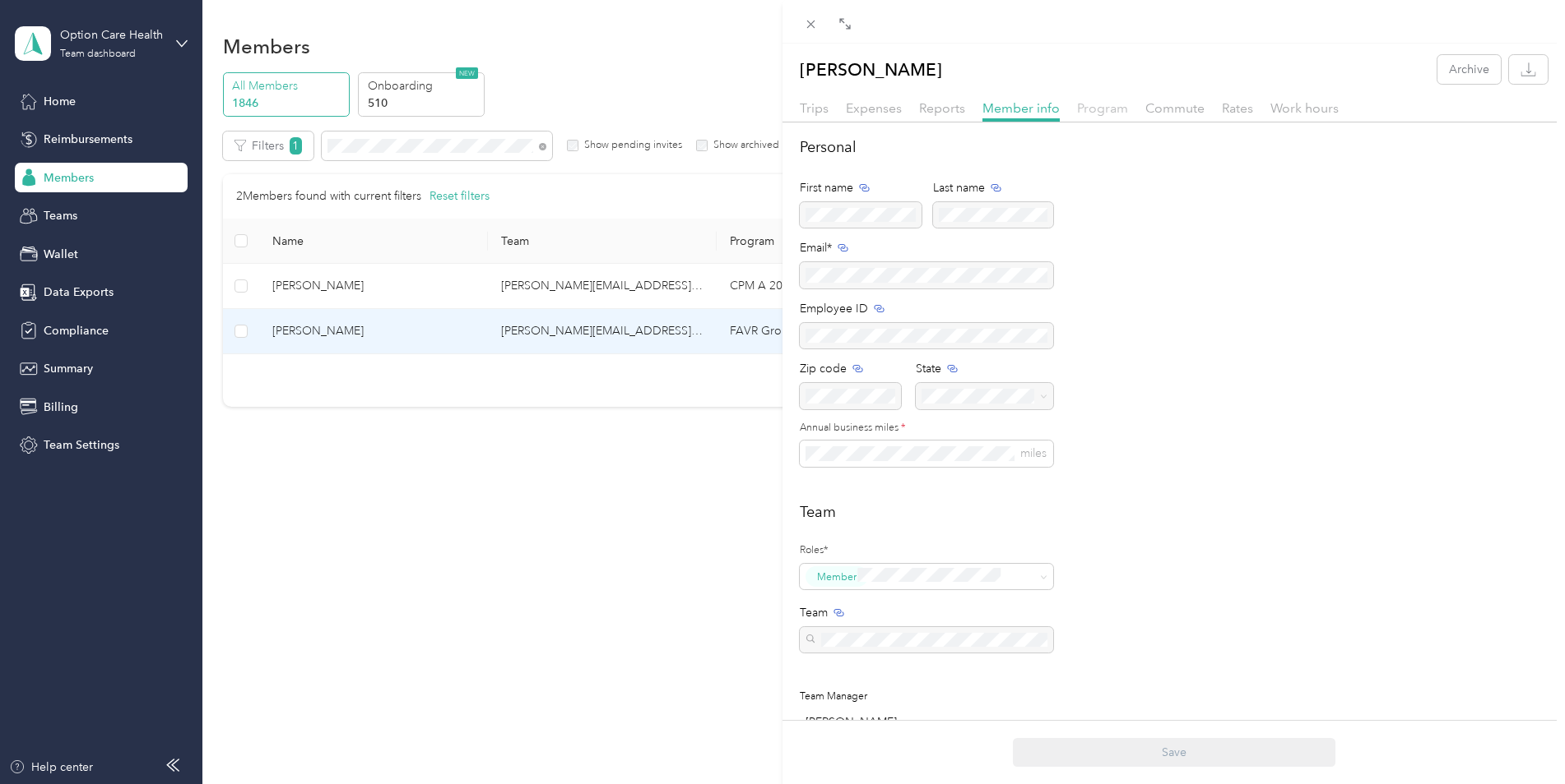
click at [1100, 103] on span "Program" at bounding box center [1102, 108] width 51 height 15
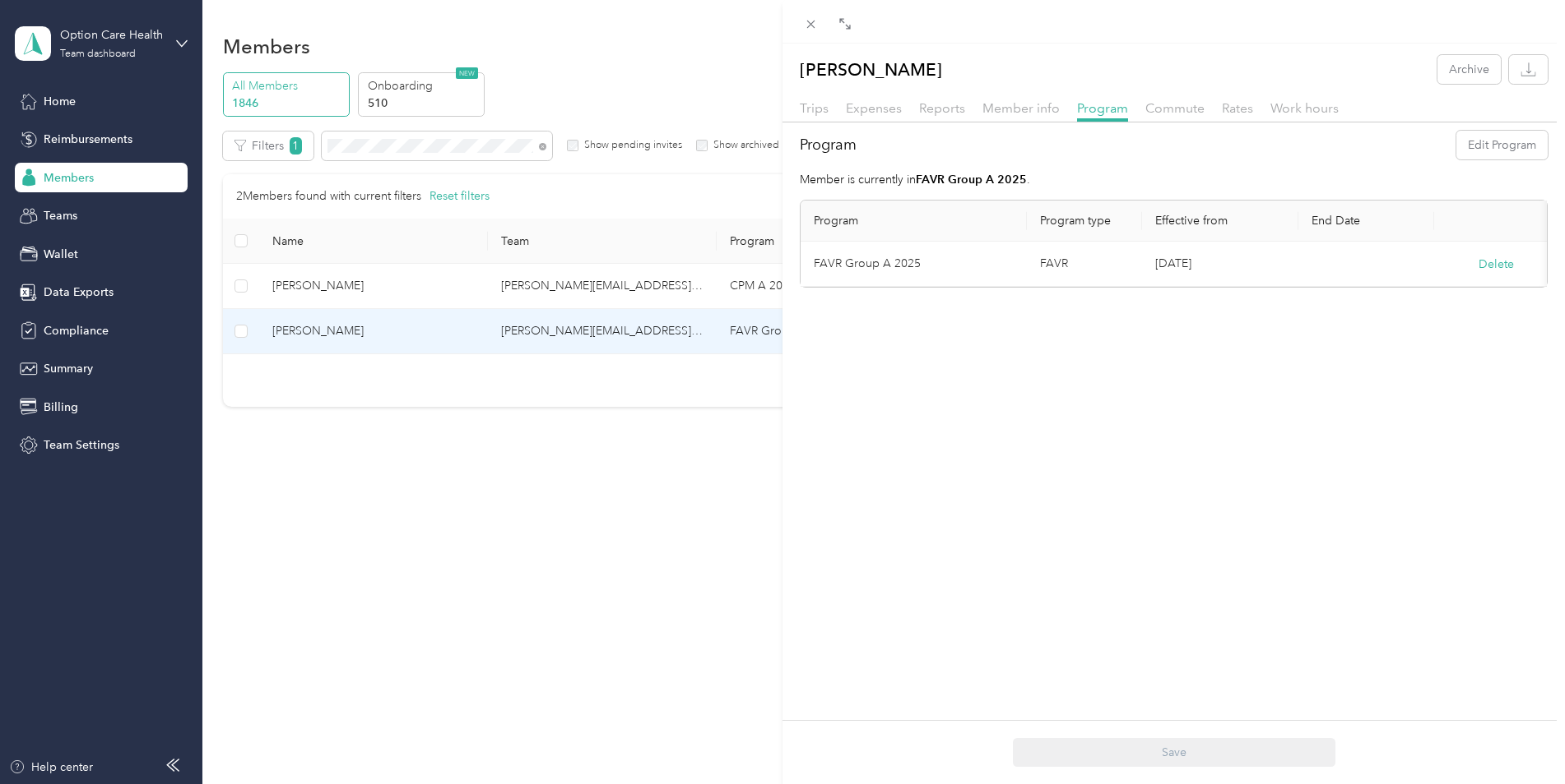
click at [488, 496] on div "[PERSON_NAME] Archive Trips Expenses Reports Member info Program Commute Rates …" at bounding box center [782, 392] width 1565 height 784
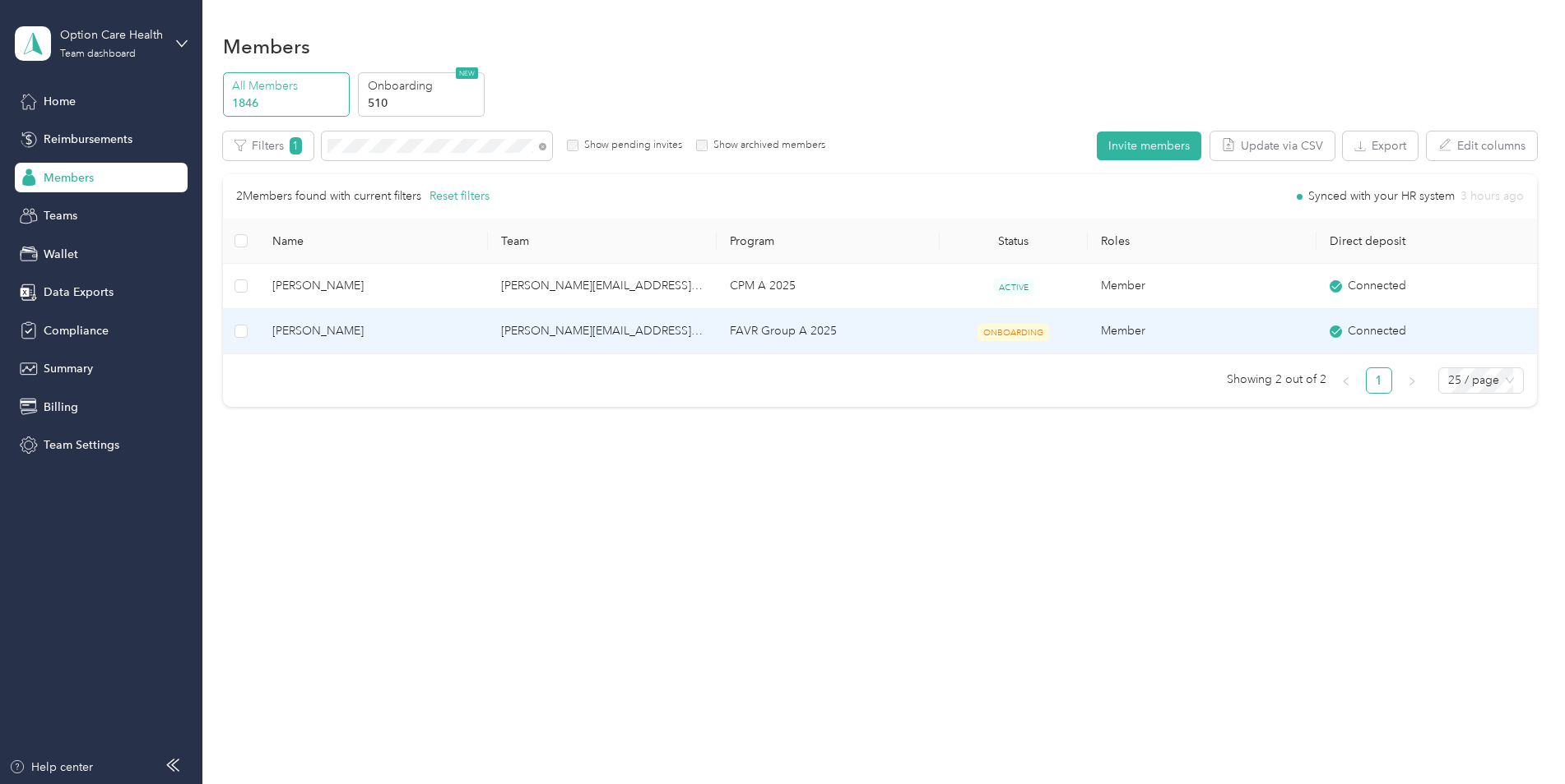
click at [297, 324] on span "[PERSON_NAME]" at bounding box center [374, 331] width 203 height 18
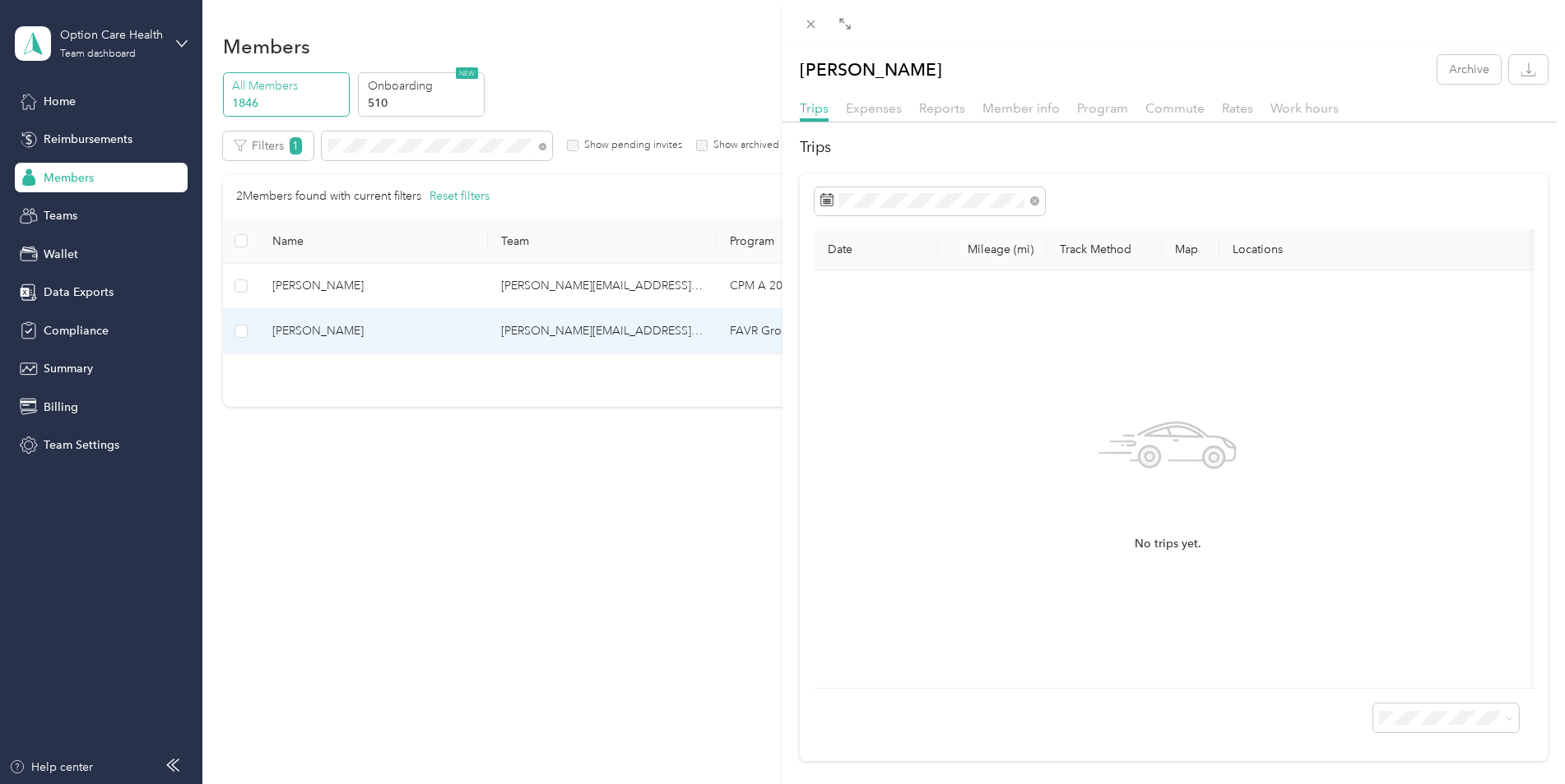
click at [414, 97] on div "[PERSON_NAME] Archive Trips Expenses Reports Member info Program Commute Rates …" at bounding box center [782, 392] width 1565 height 784
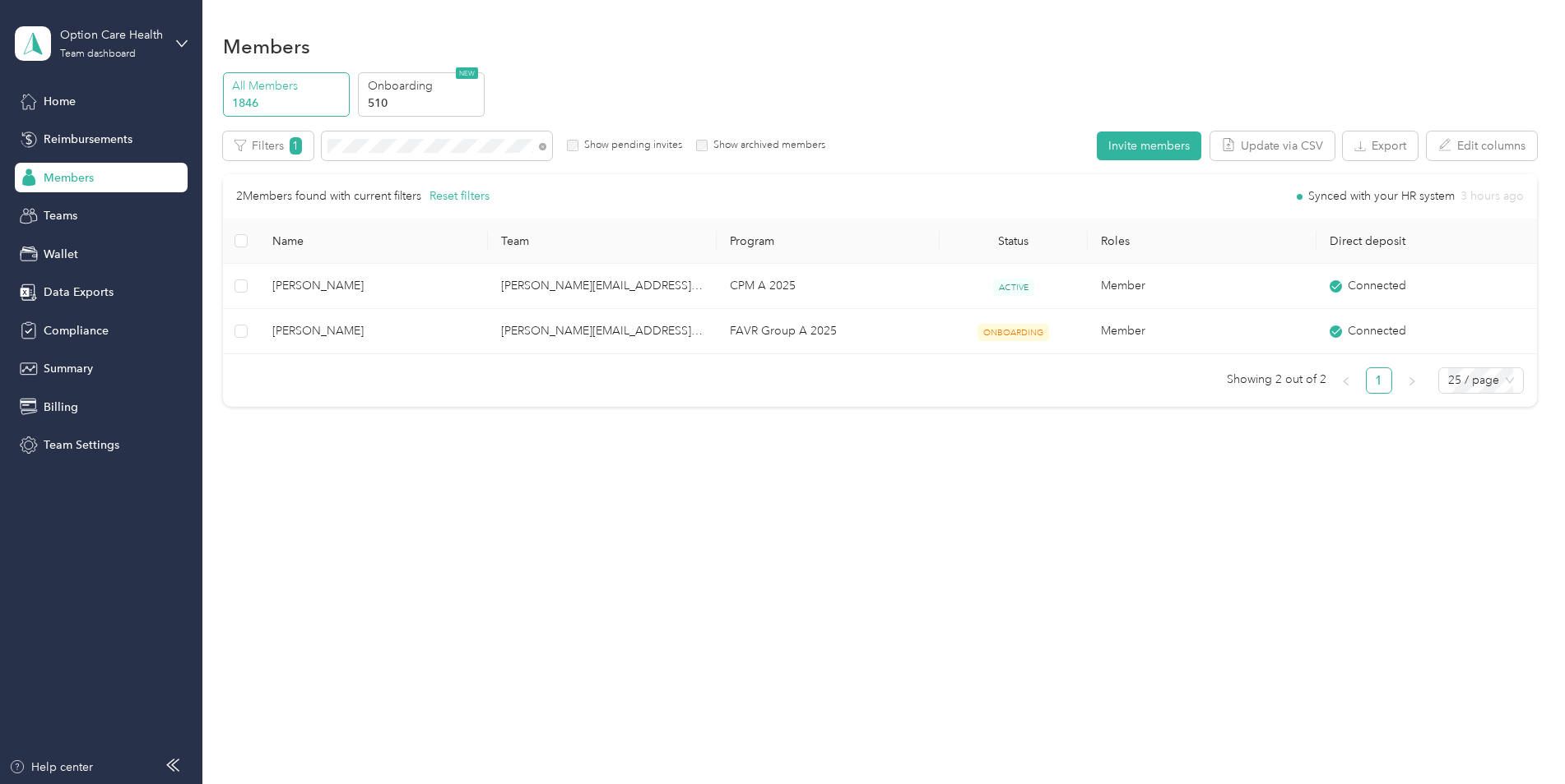
click at [425, 98] on div at bounding box center [782, 392] width 1565 height 784
click at [425, 96] on p "510" at bounding box center [423, 103] width 112 height 17
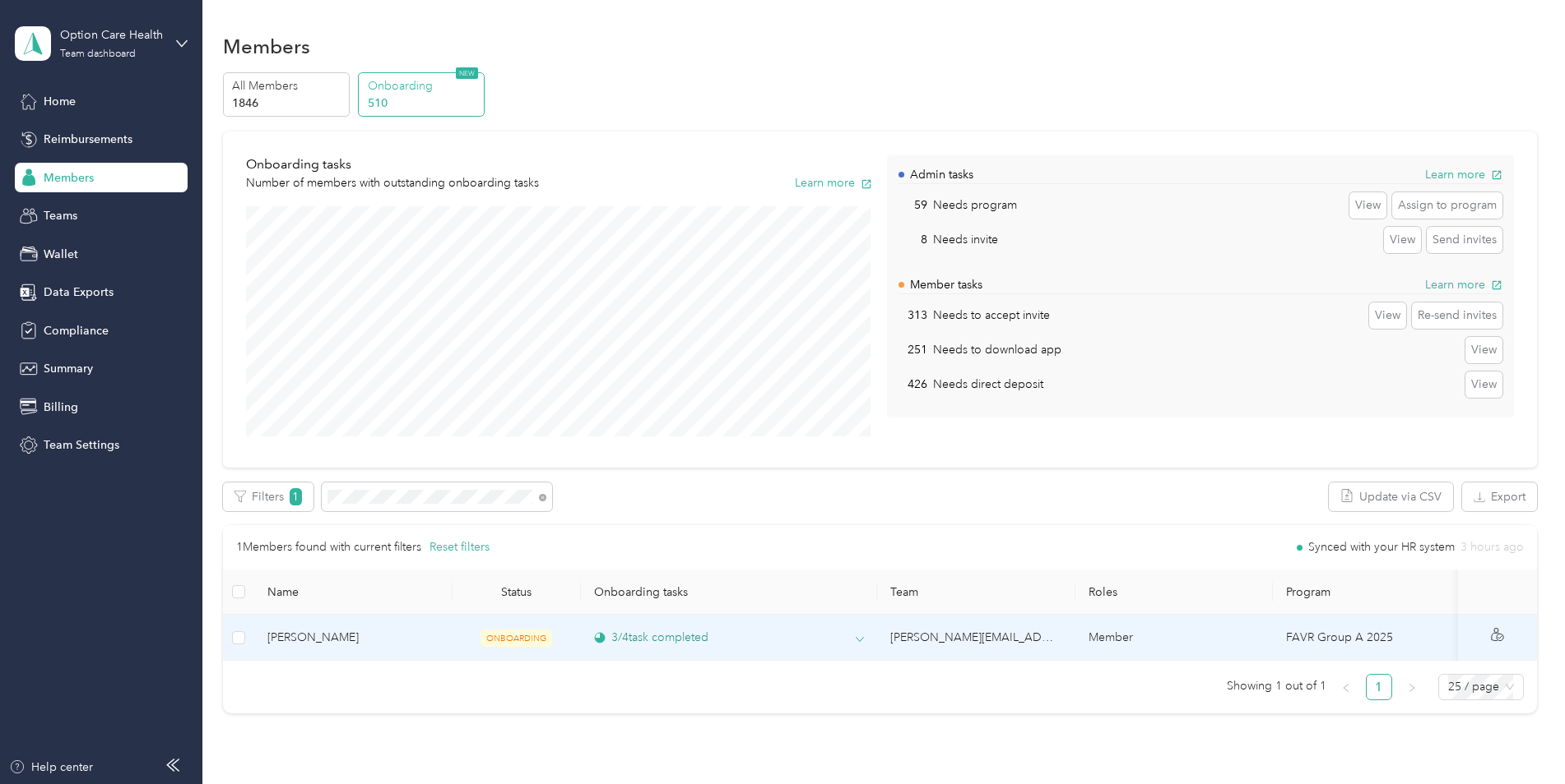
click at [858, 637] on icon at bounding box center [859, 640] width 9 height 9
